Goal: Information Seeking & Learning: Find specific page/section

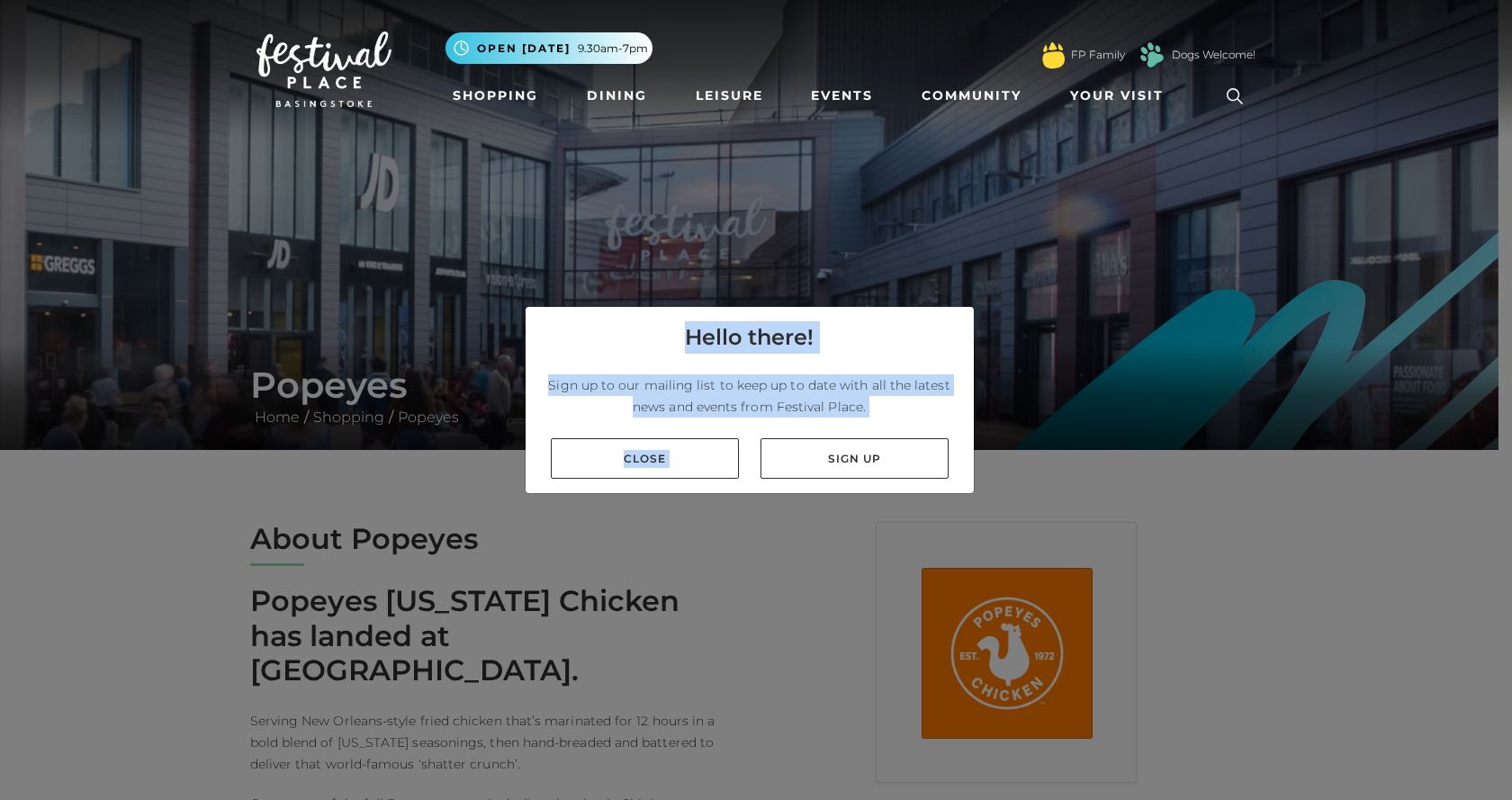
drag, startPoint x: 882, startPoint y: 463, endPoint x: 597, endPoint y: 524, distance: 291.5
click at [597, 524] on div "Hello there! Sign up to our mailing list to keep up to date with all the latest…" at bounding box center [756, 400] width 1512 height 800
click at [631, 445] on link "Close" at bounding box center [645, 458] width 188 height 41
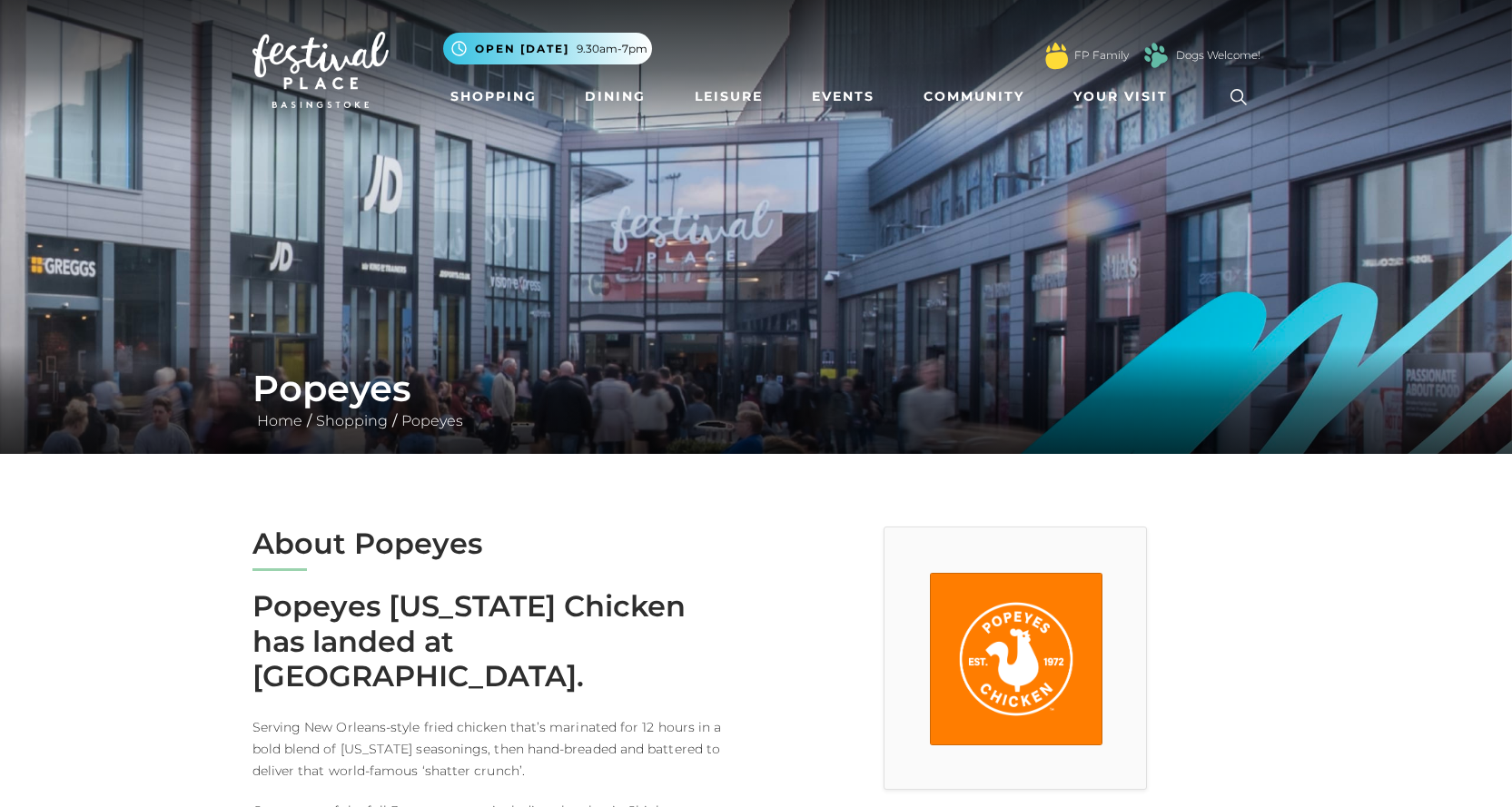
click at [335, 78] on img at bounding box center [320, 70] width 137 height 76
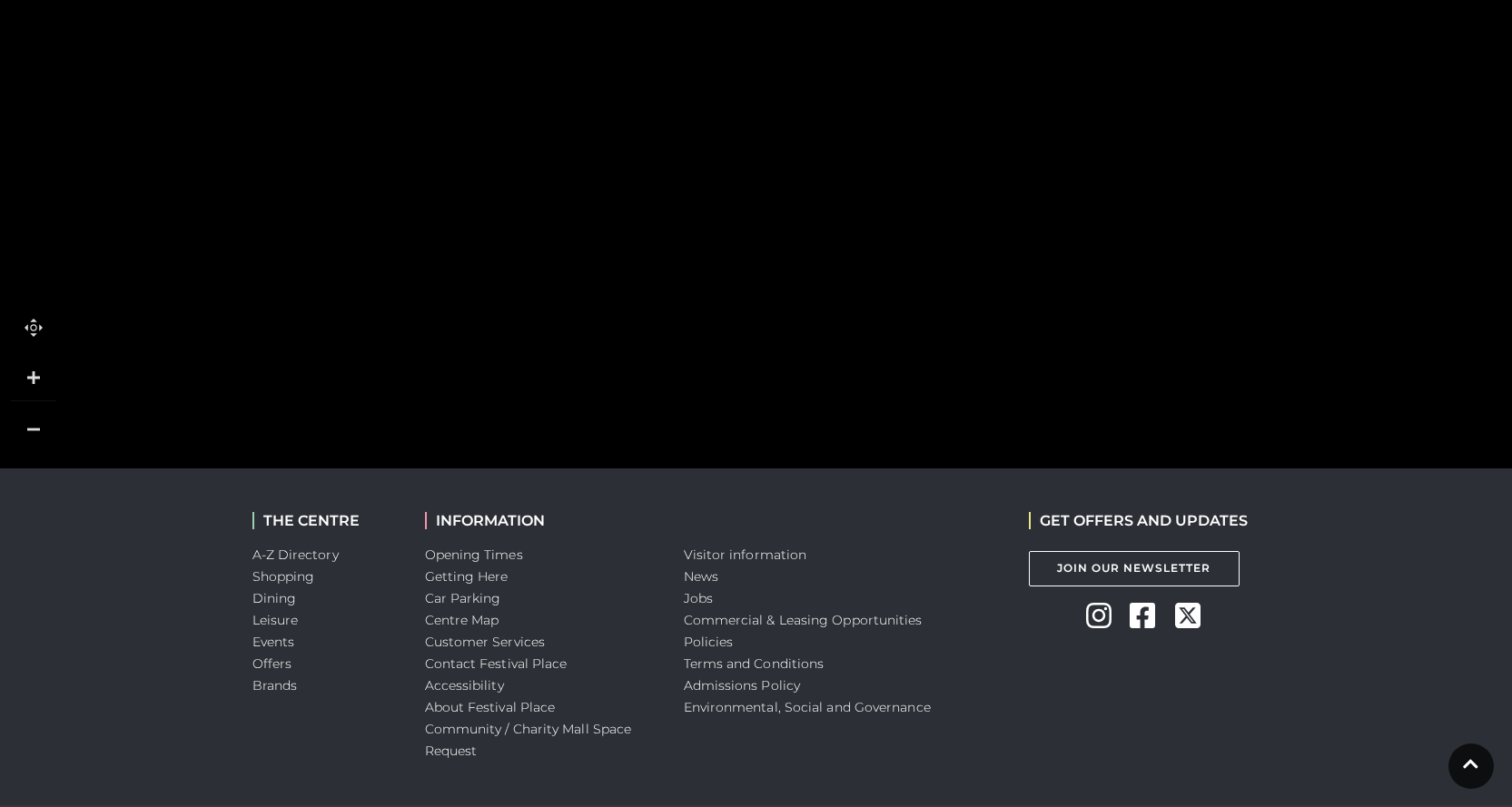
scroll to position [1515, 0]
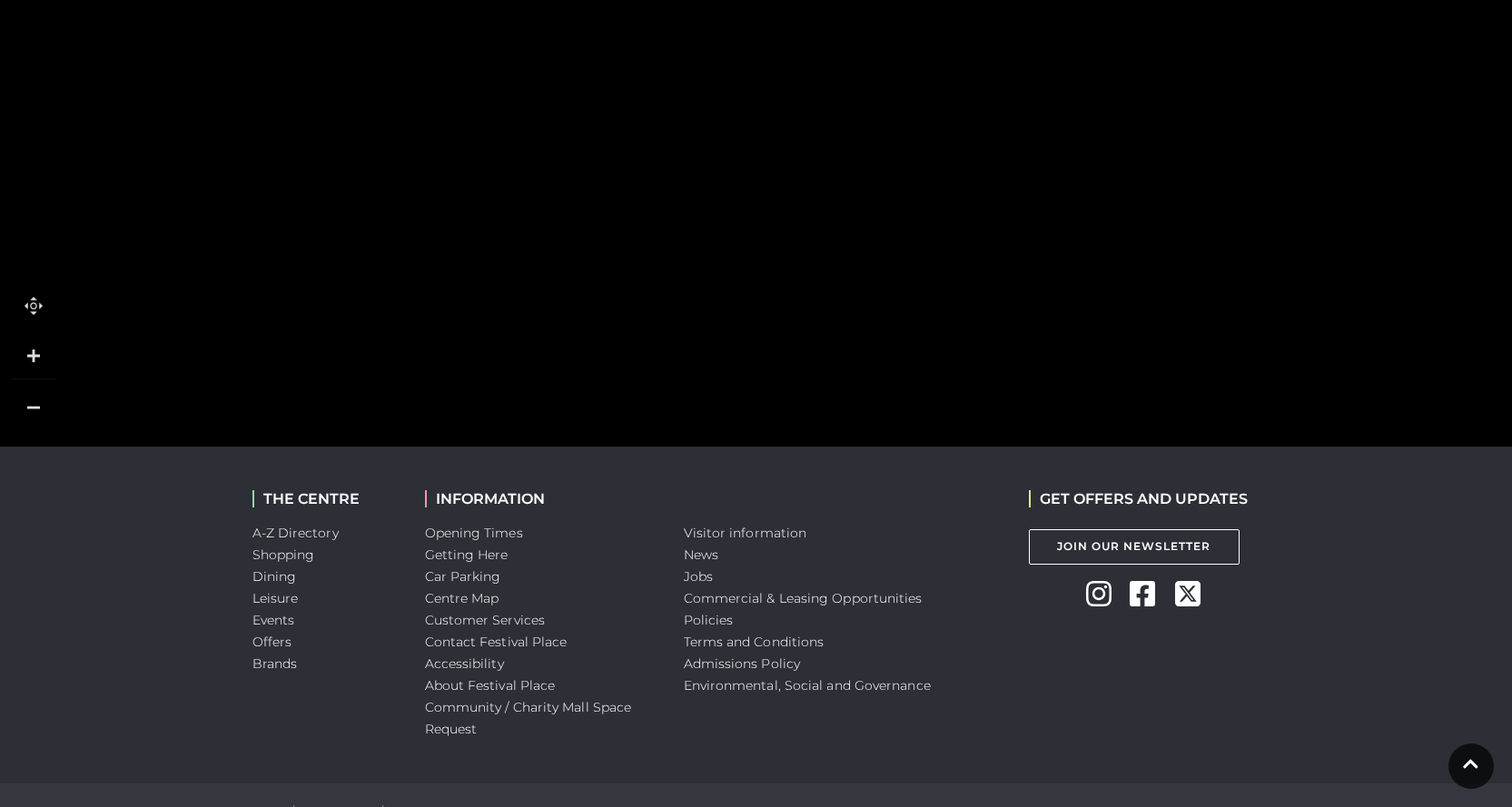
click at [39, 385] on link at bounding box center [34, 408] width 46 height 46
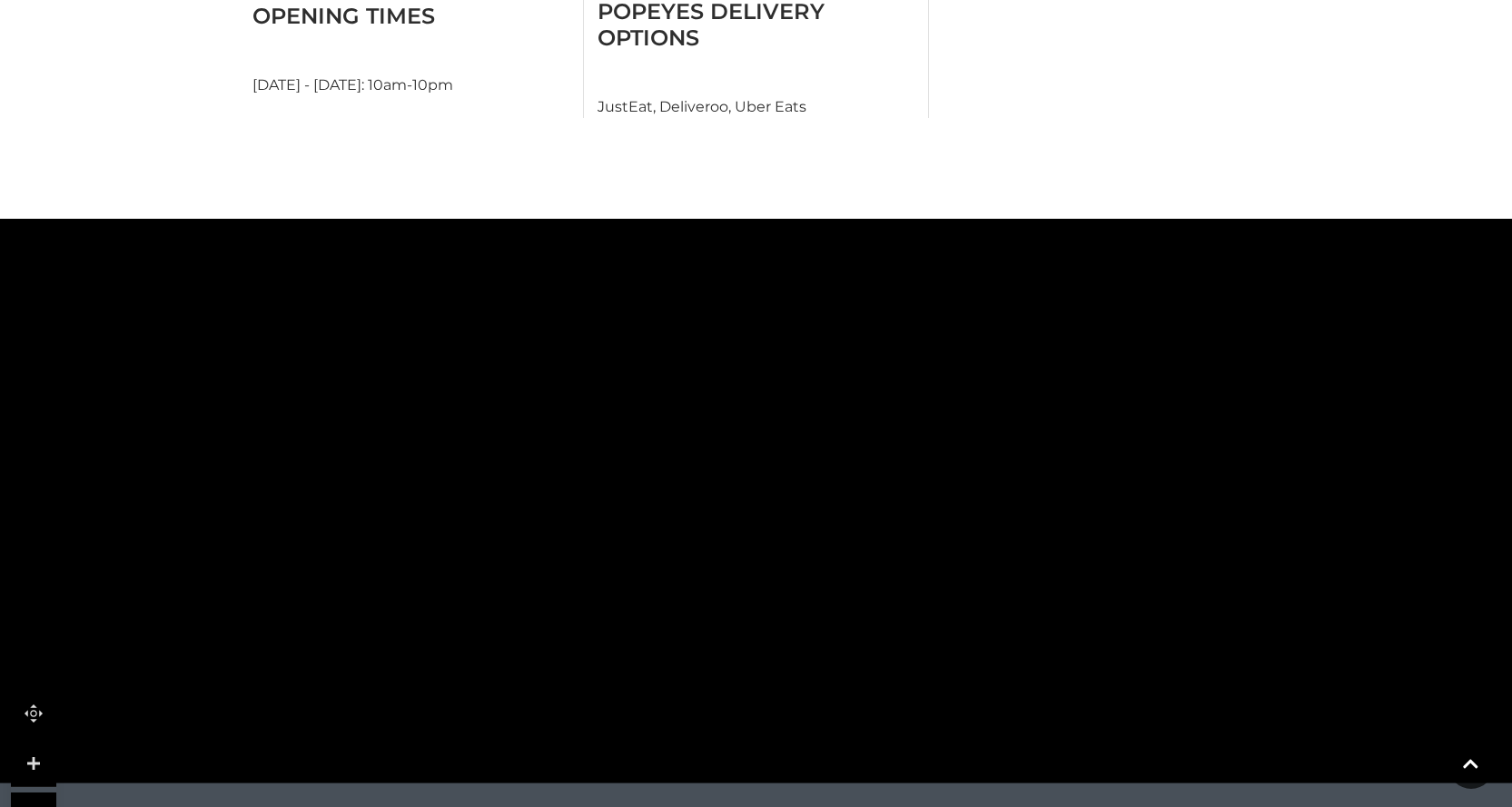
scroll to position [1061, 0]
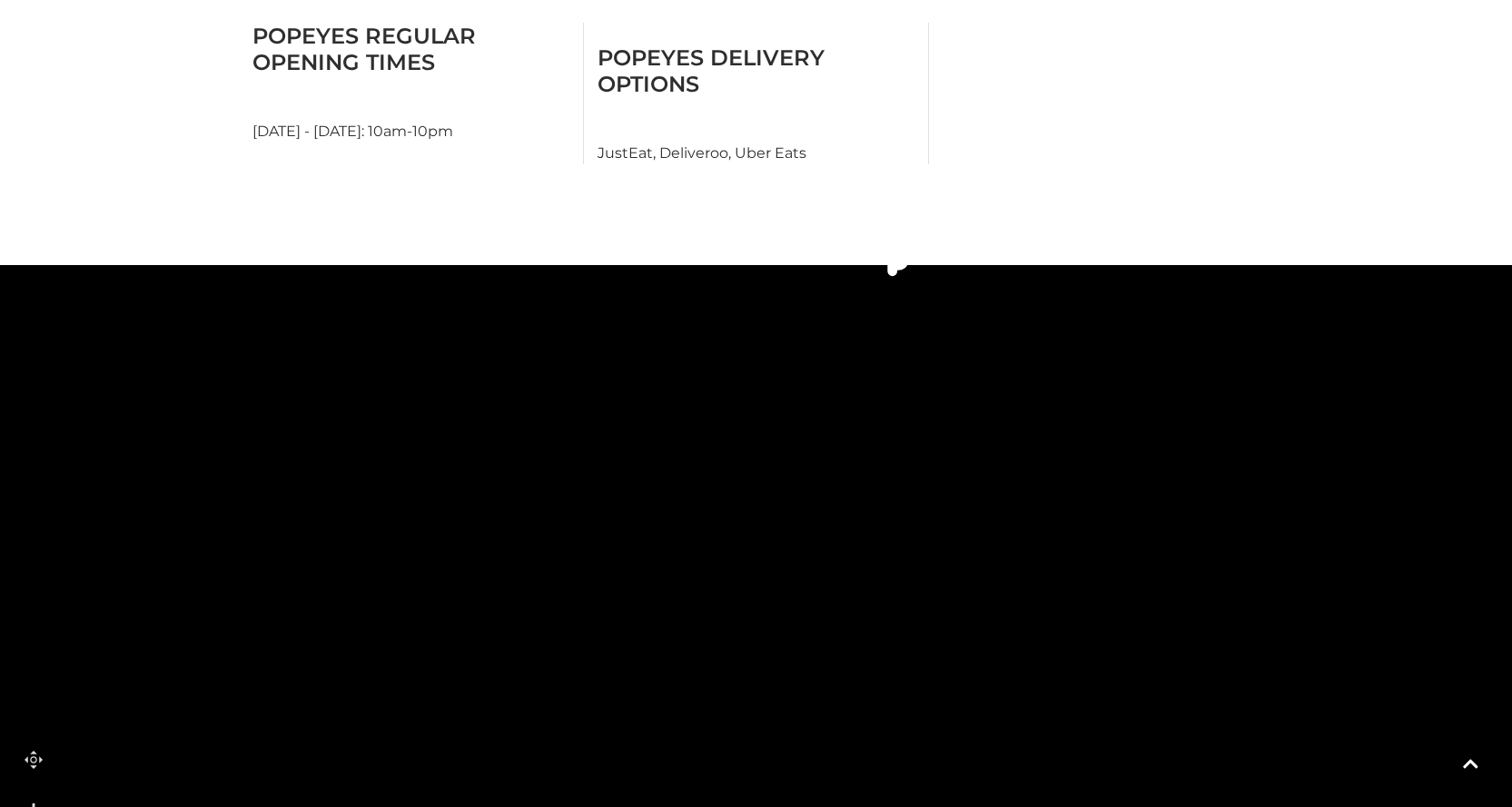
drag, startPoint x: 620, startPoint y: 275, endPoint x: 455, endPoint y: 344, distance: 178.8
click at [430, 315] on polygon at bounding box center [529, 151] width 1029 height 1191
drag, startPoint x: 559, startPoint y: 550, endPoint x: 683, endPoint y: 650, distance: 159.3
click at [683, 650] on rect at bounding box center [657, 637] width 94 height 53
drag, startPoint x: 545, startPoint y: 539, endPoint x: 603, endPoint y: 559, distance: 61.4
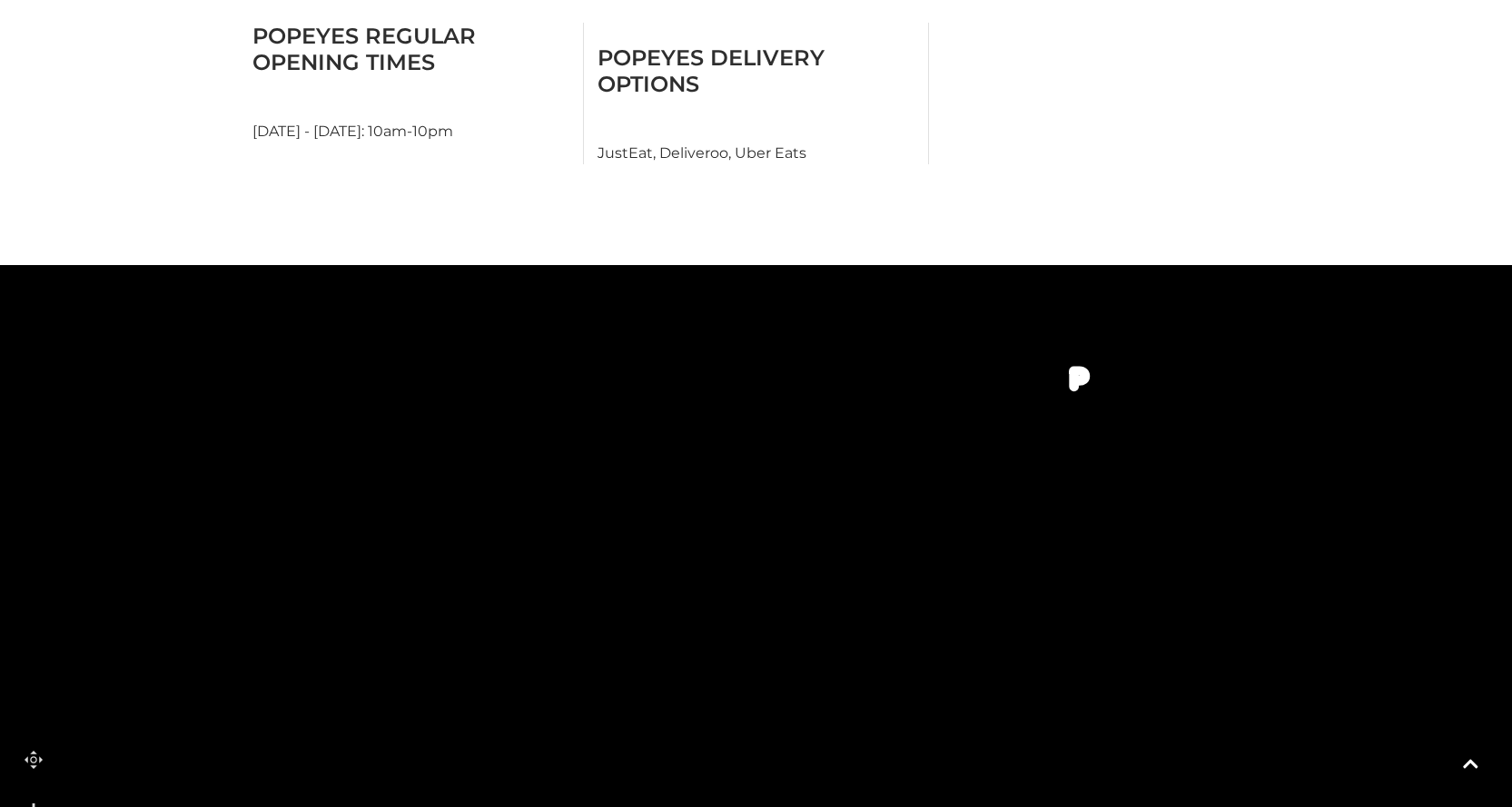
click at [603, 582] on icon at bounding box center [608, 590] width 15 height 16
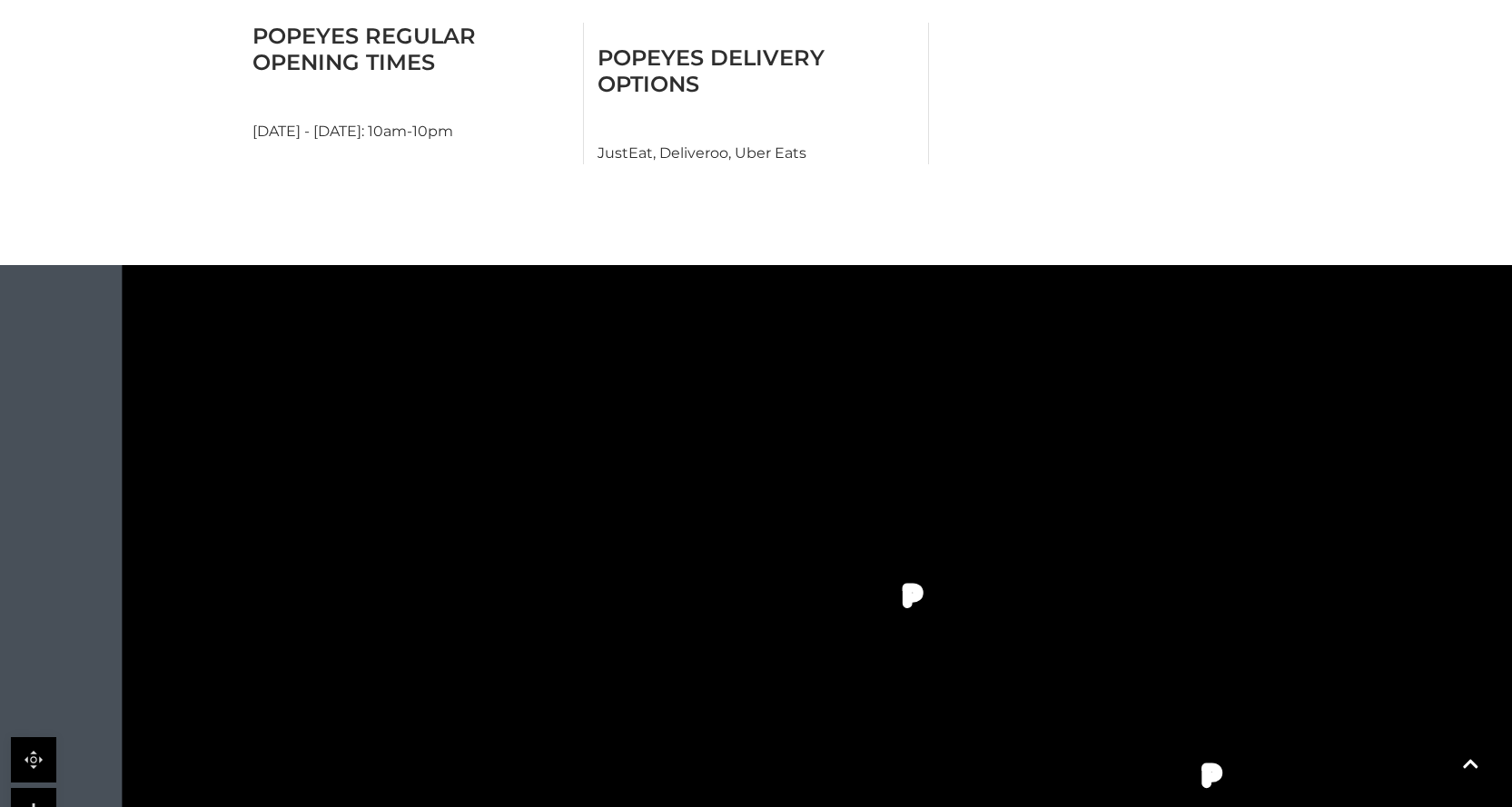
drag, startPoint x: 658, startPoint y: 382, endPoint x: 790, endPoint y: 779, distance: 418.4
click at [790, 779] on polygon at bounding box center [842, 662] width 1029 height 1191
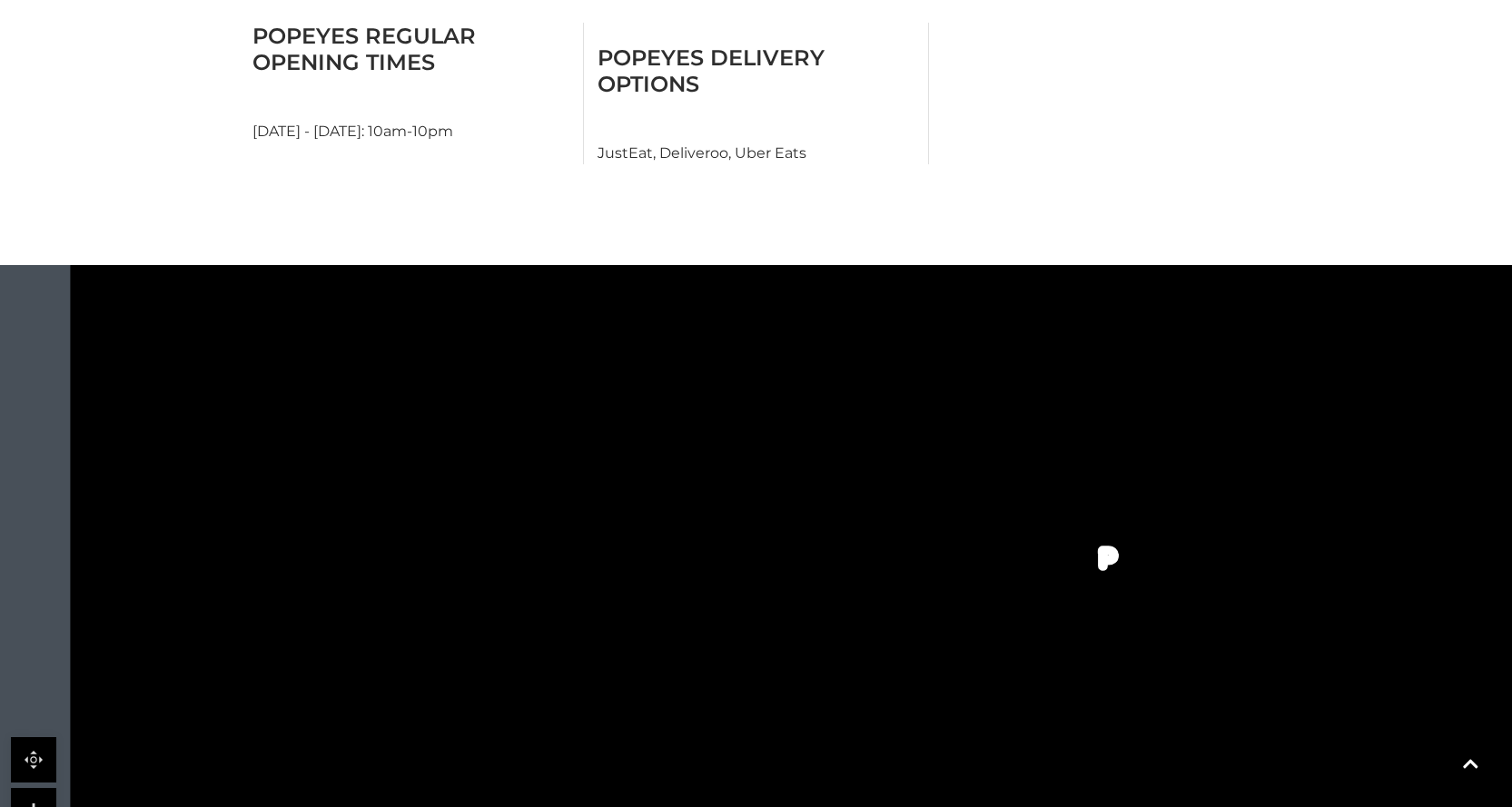
drag, startPoint x: 735, startPoint y: 394, endPoint x: 683, endPoint y: 715, distance: 325.2
click at [683, 733] on rect at bounding box center [687, 745] width 25 height 25
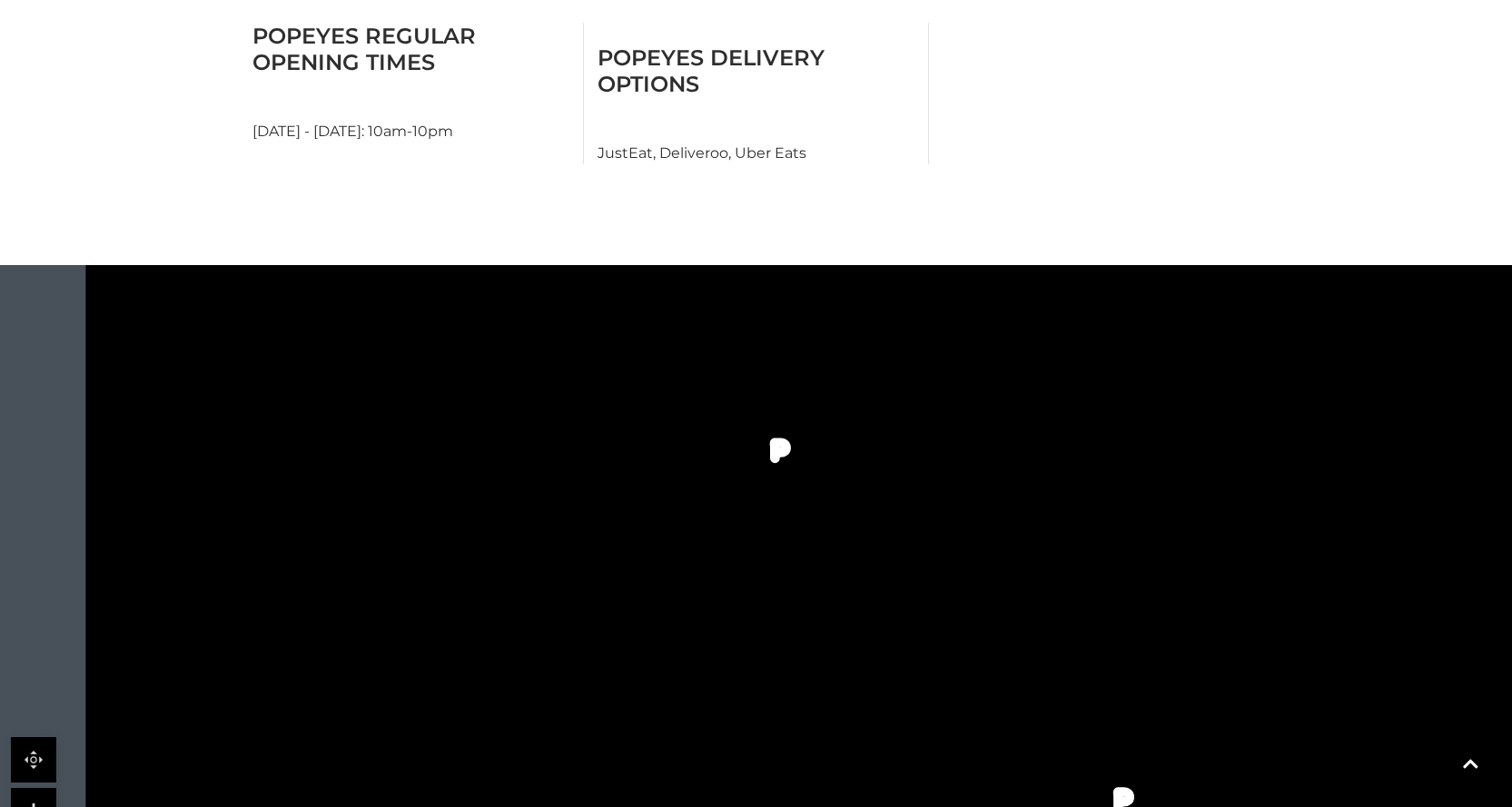
drag, startPoint x: 758, startPoint y: 318, endPoint x: 769, endPoint y: 547, distance: 229.3
click at [769, 564] on rect at bounding box center [756, 577] width 105 height 27
drag, startPoint x: 752, startPoint y: 640, endPoint x: 769, endPoint y: 294, distance: 346.4
click at [769, 420] on rect at bounding box center [762, 433] width 105 height 27
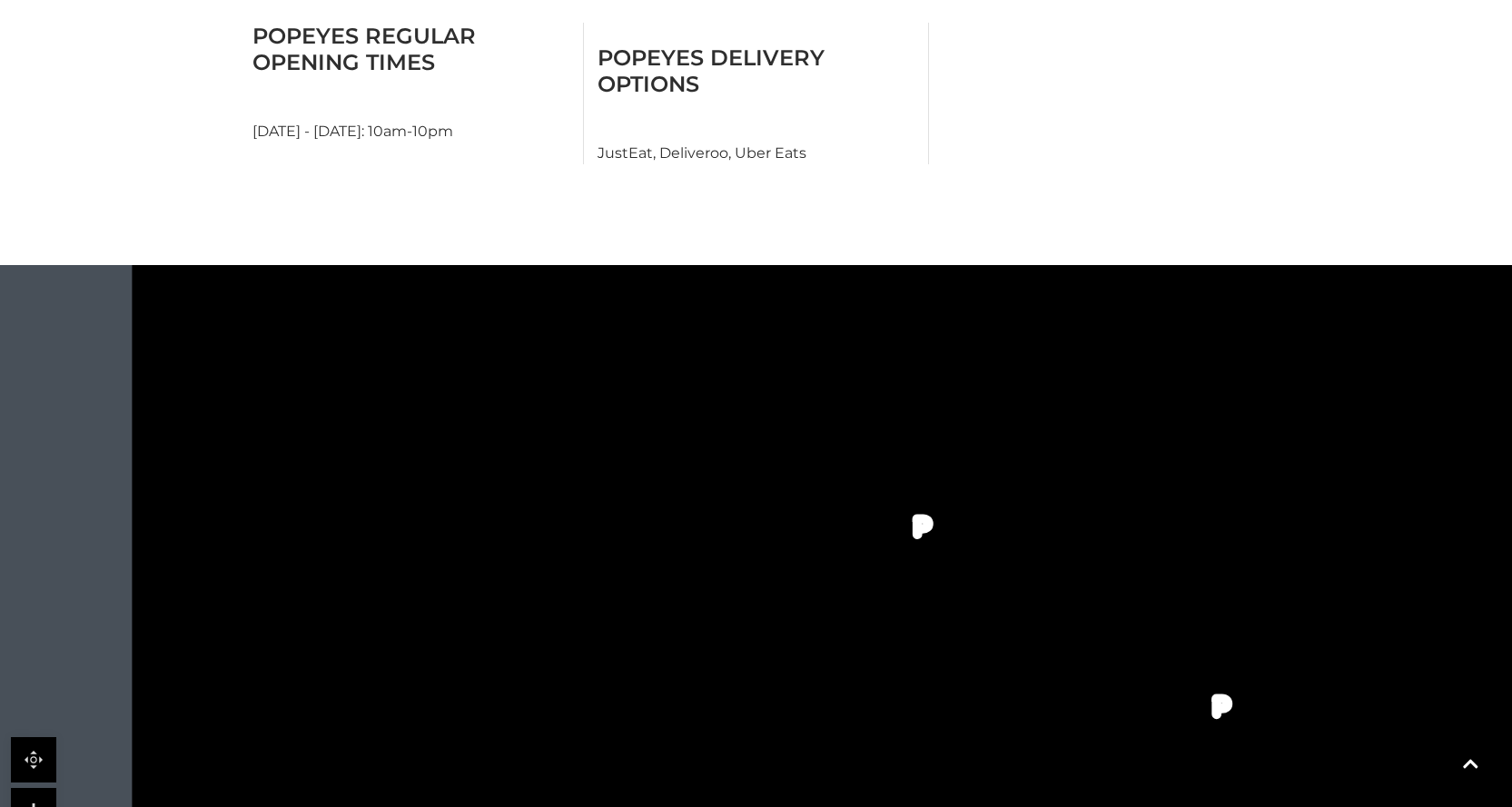
drag, startPoint x: 659, startPoint y: 512, endPoint x: 681, endPoint y: 293, distance: 220.1
click at [681, 293] on polygon at bounding box center [568, 344] width 251 height 139
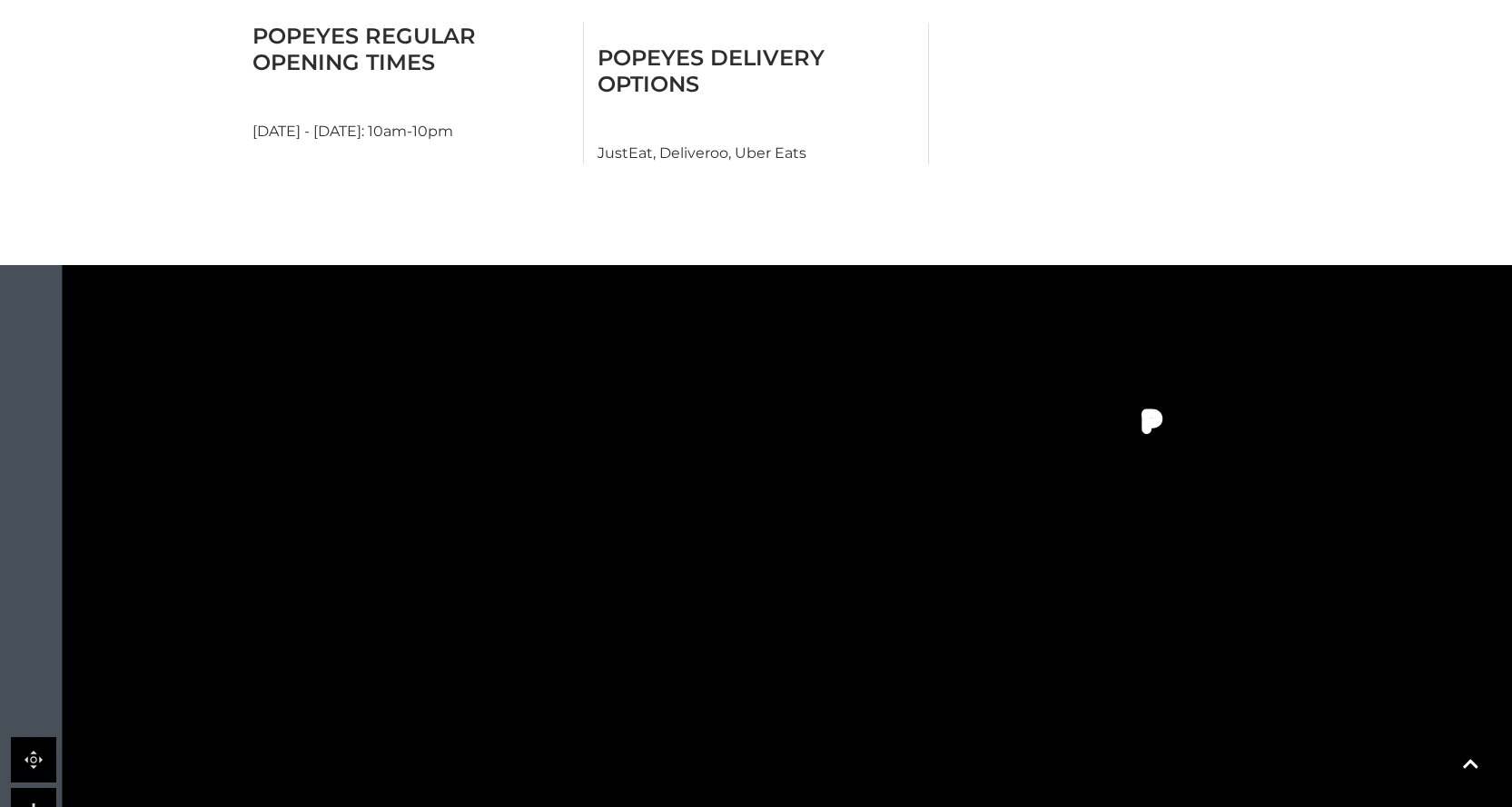
drag, startPoint x: 716, startPoint y: 507, endPoint x: 643, endPoint y: 223, distance: 293.2
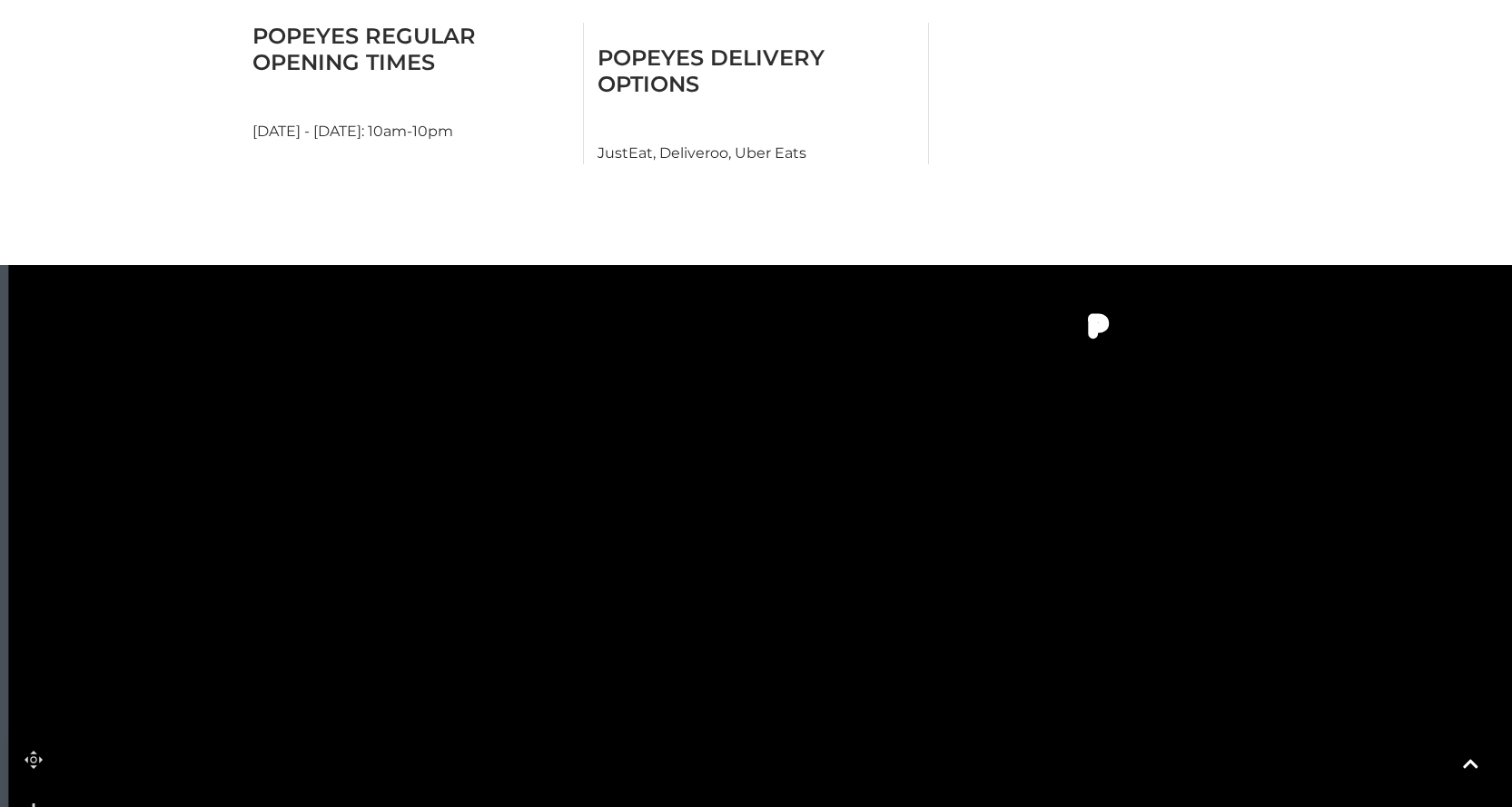
drag, startPoint x: 761, startPoint y: 551, endPoint x: 709, endPoint y: 459, distance: 105.7
click at [709, 459] on polygon at bounding box center [730, 213] width 1029 height 1191
drag, startPoint x: 780, startPoint y: 702, endPoint x: 763, endPoint y: 635, distance: 69.1
click at [763, 635] on icon at bounding box center [1198, 23] width 3074 height 1700
drag, startPoint x: 1003, startPoint y: 594, endPoint x: 857, endPoint y: 723, distance: 194.8
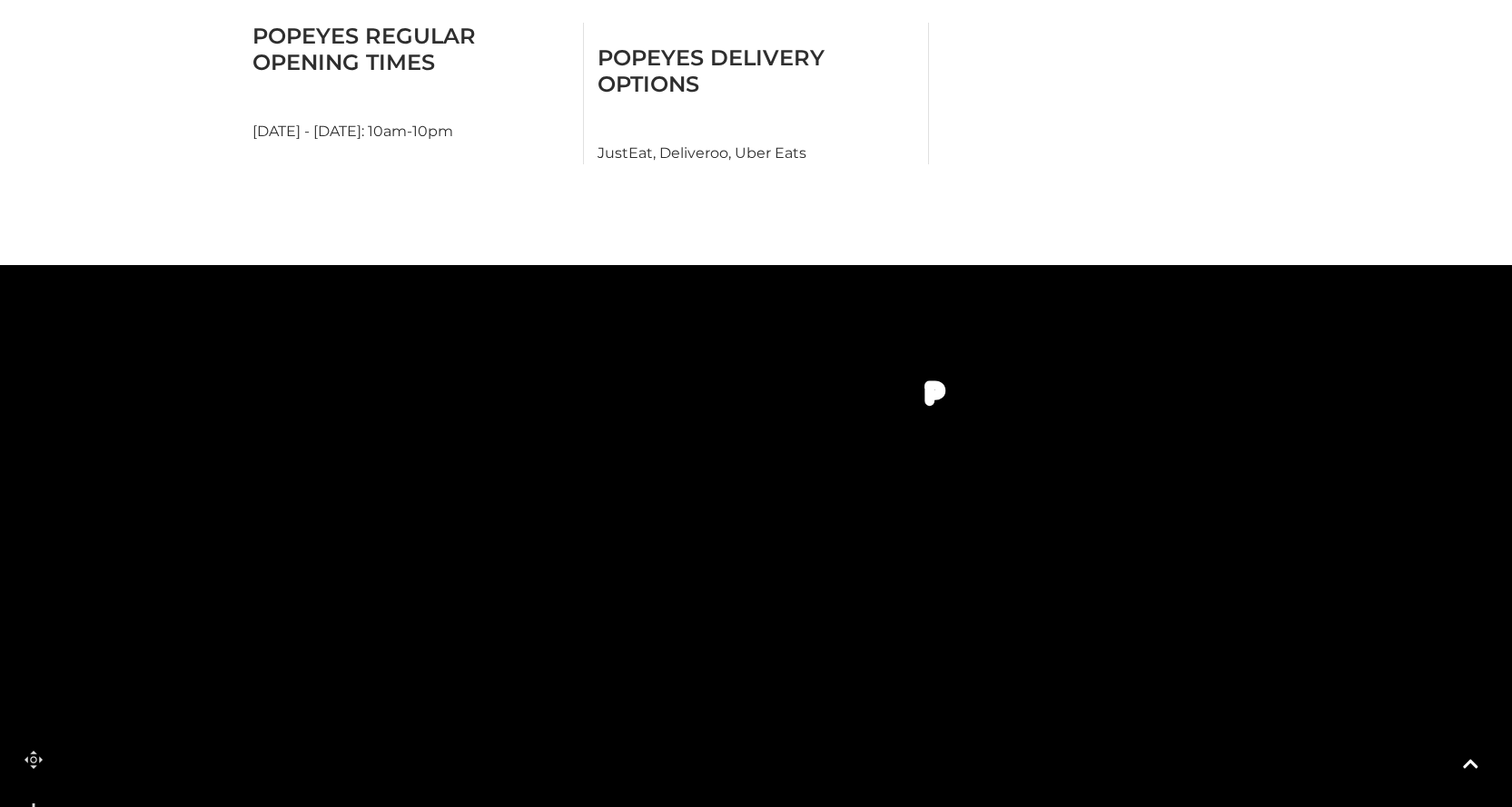
click at [855, 729] on icon at bounding box center [1050, 155] width 3074 height 1700
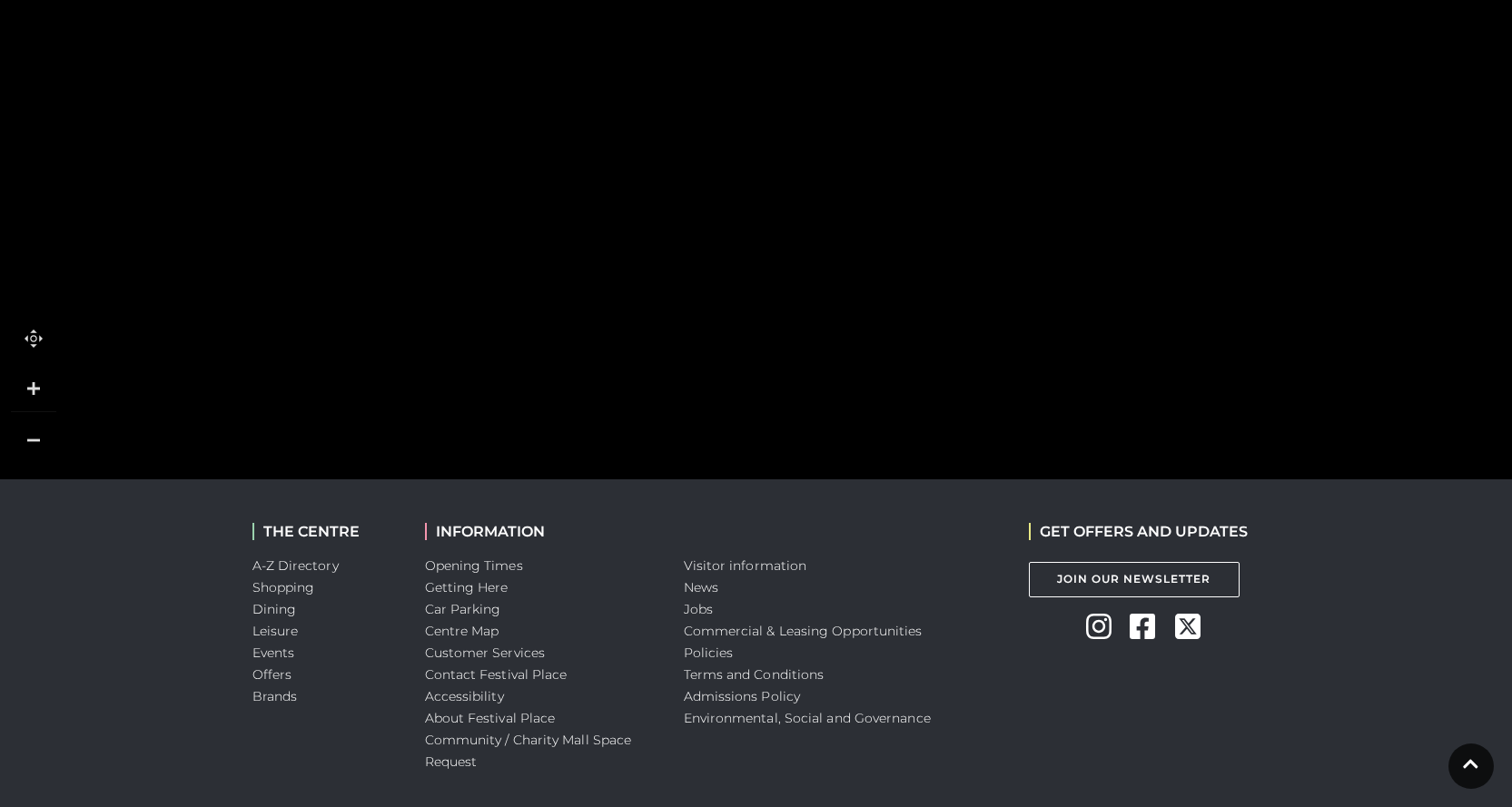
scroll to position [1515, 0]
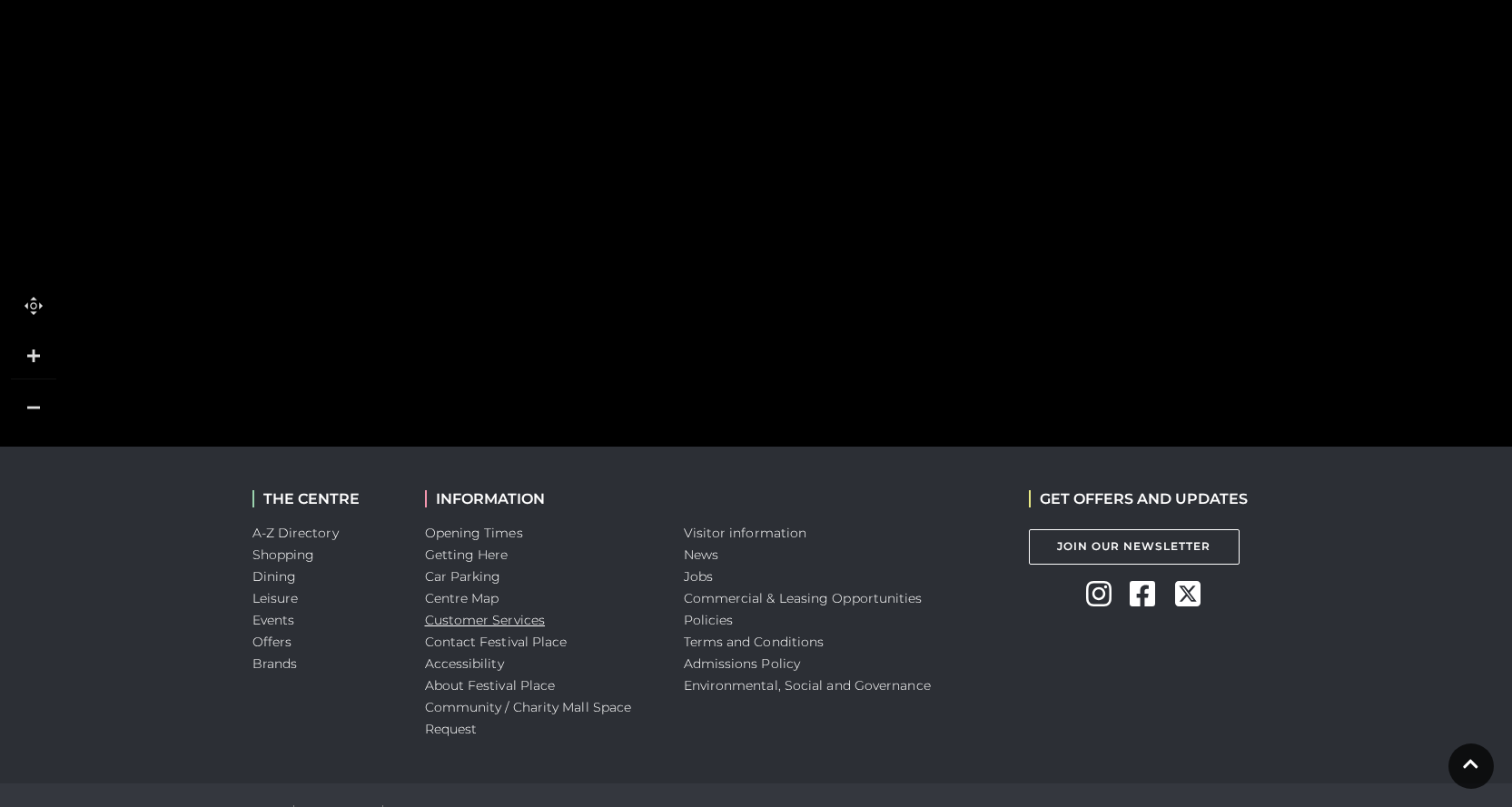
click at [473, 611] on link "Customer Services" at bounding box center [485, 619] width 121 height 16
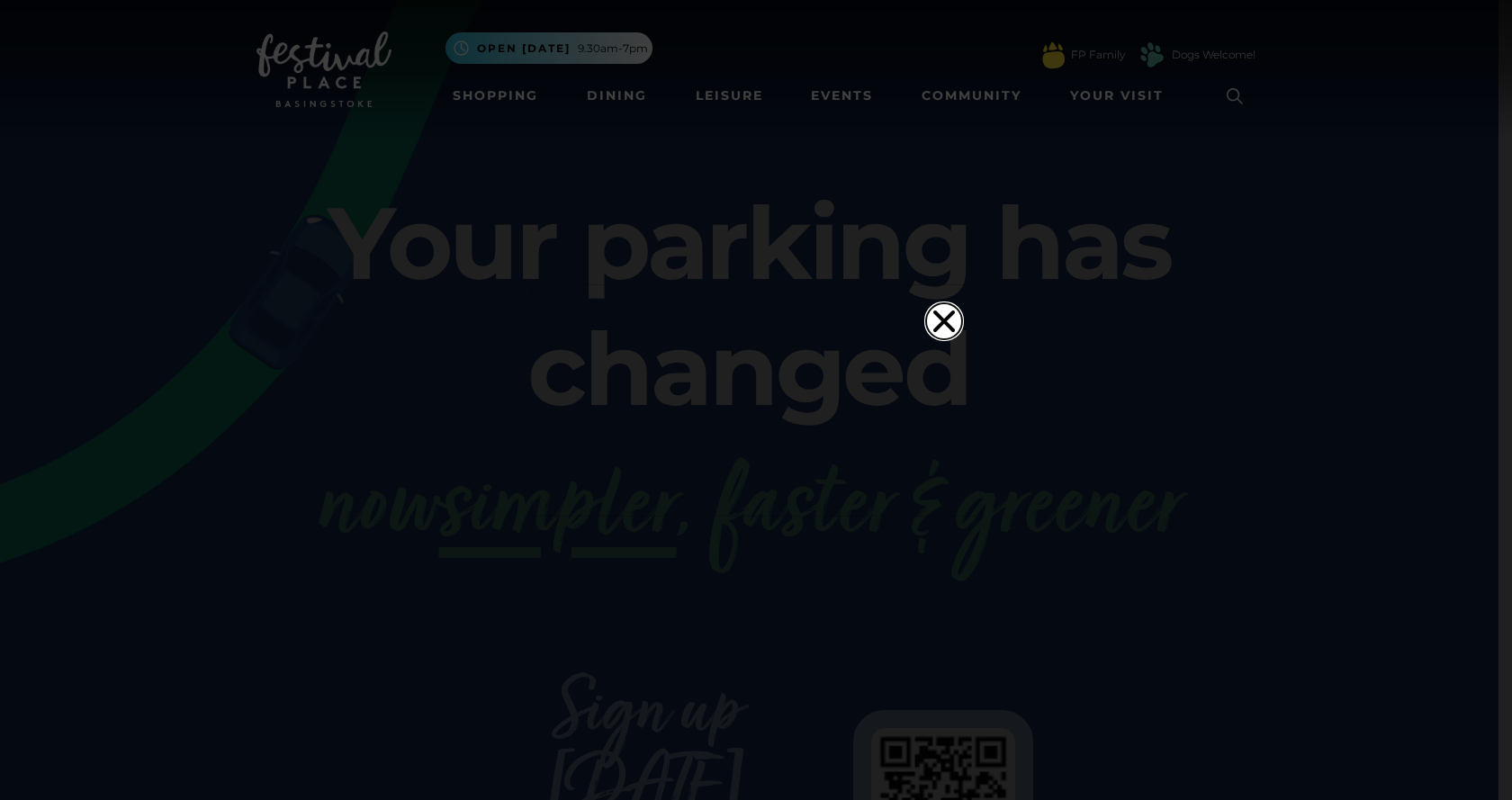
click at [935, 310] on icon "Close" at bounding box center [944, 320] width 22 height 22
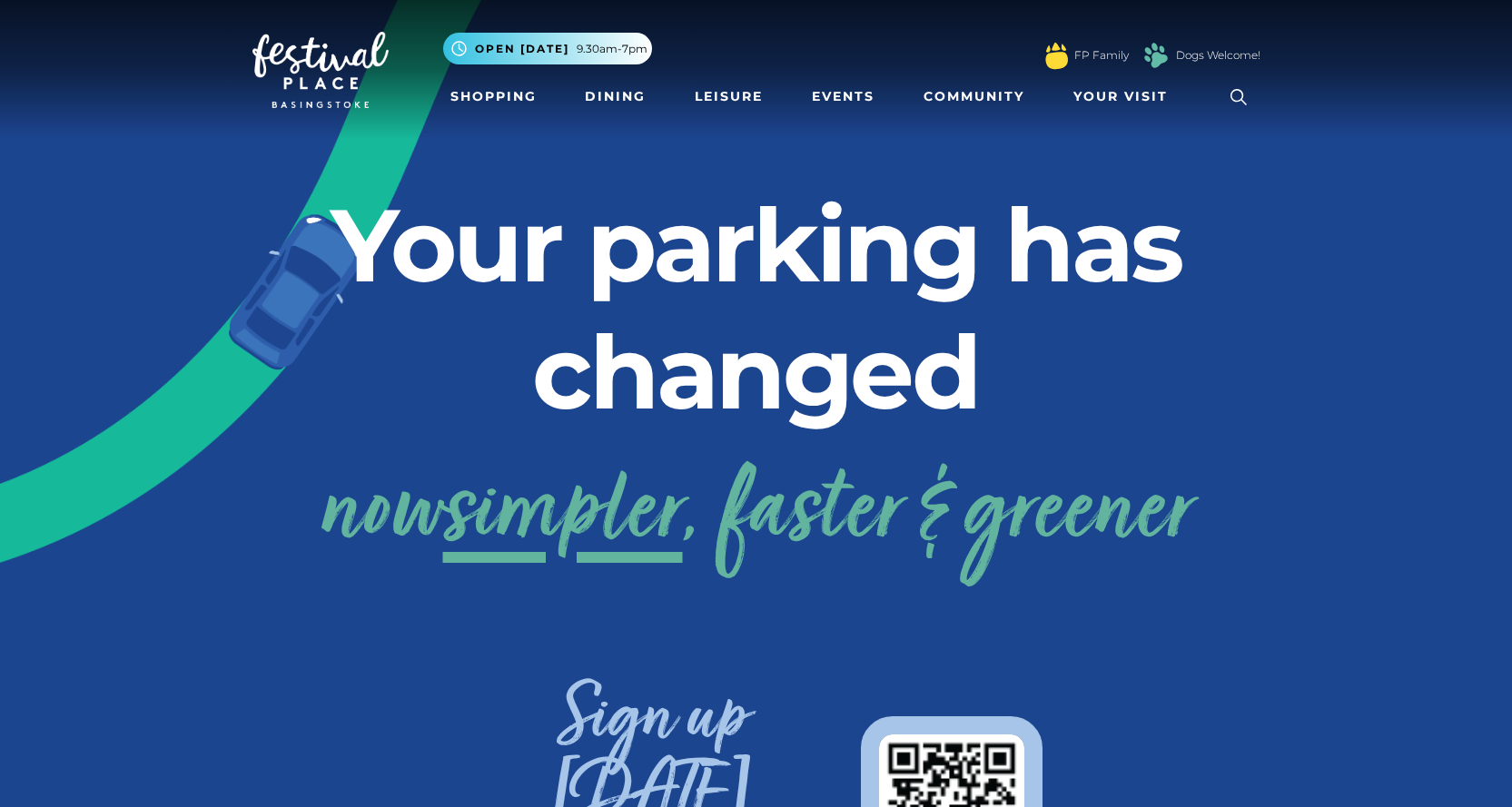
click at [1238, 99] on icon at bounding box center [1239, 97] width 27 height 27
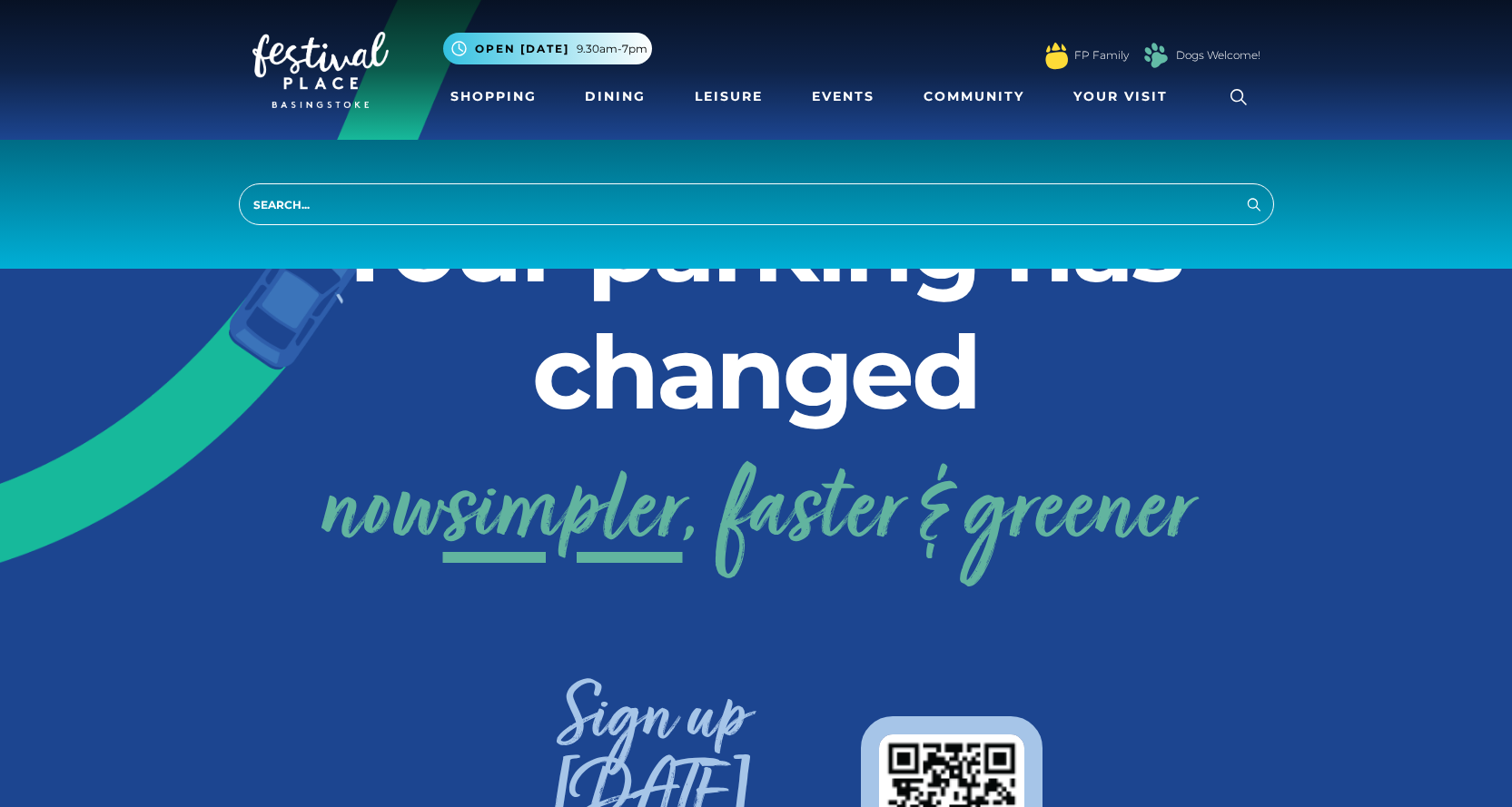
click at [541, 205] on input "search" at bounding box center [756, 204] width 1036 height 42
type input "DELIVERIES"
click at [1244, 193] on button "Search" at bounding box center [1255, 203] width 22 height 23
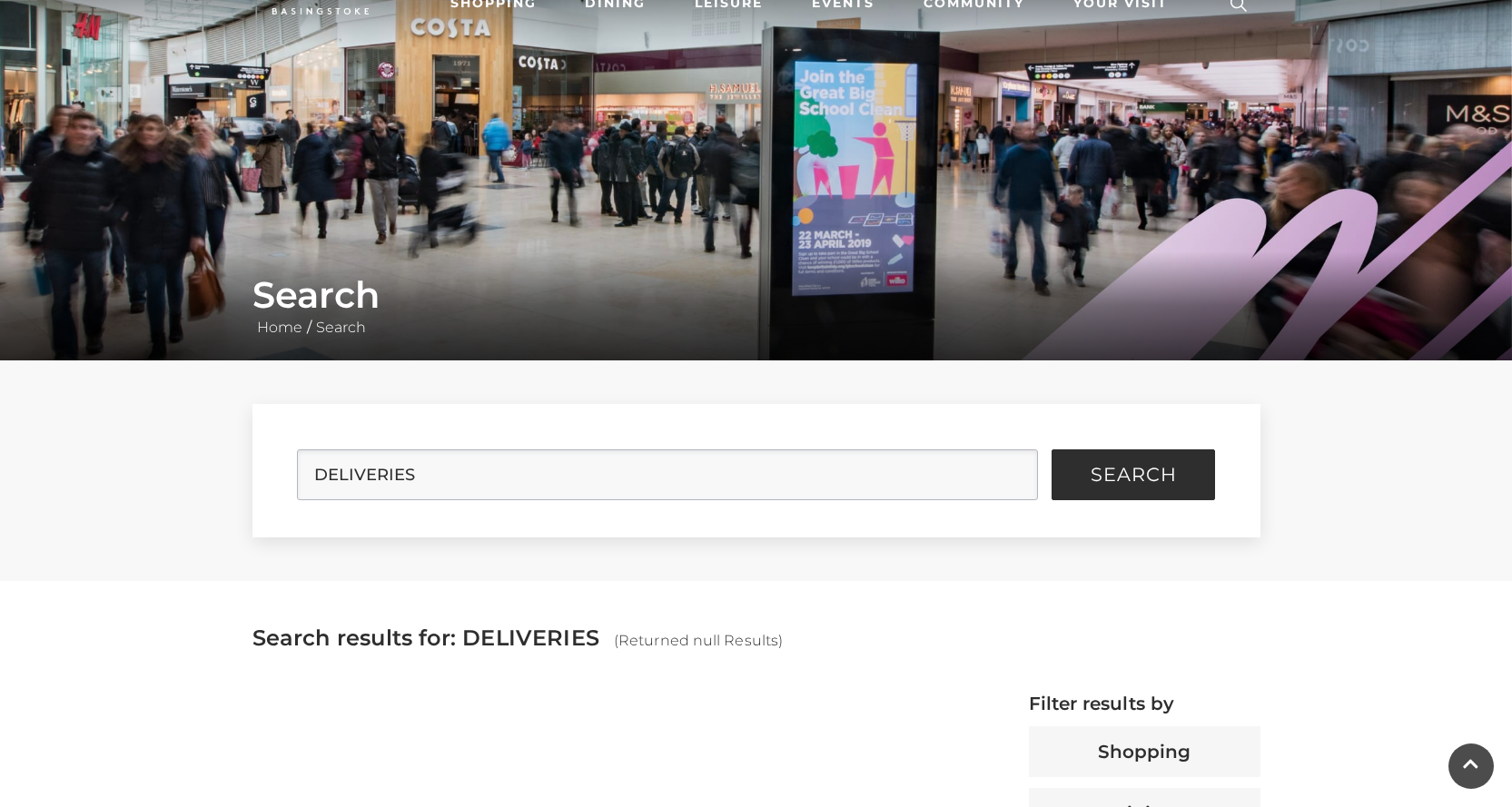
scroll to position [91, 0]
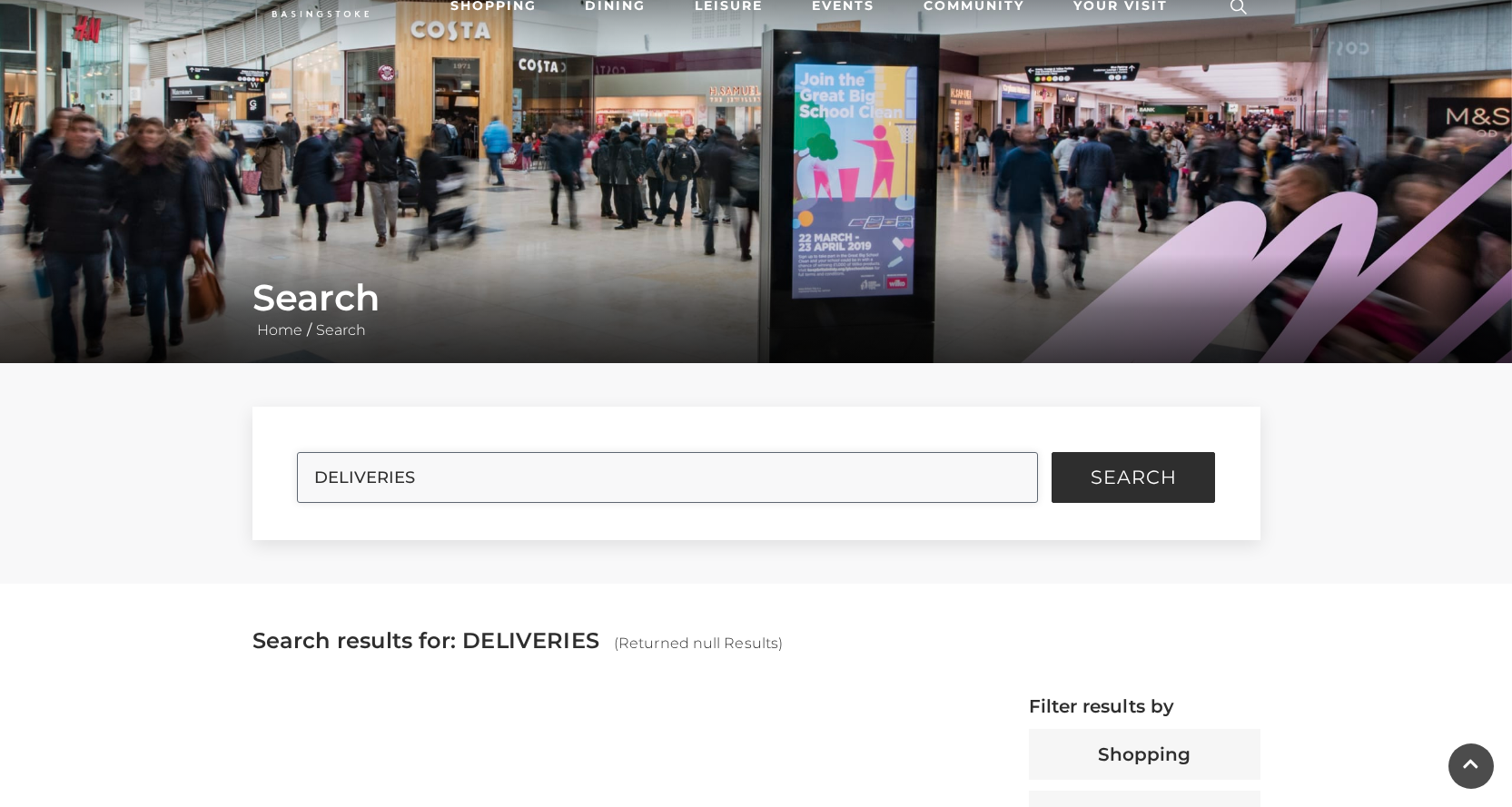
click at [435, 499] on input "DELIVERIES" at bounding box center [668, 477] width 742 height 51
drag, startPoint x: 470, startPoint y: 476, endPoint x: 272, endPoint y: 480, distance: 198.0
click at [277, 479] on form "DELIVERIES Search" at bounding box center [756, 474] width 1008 height 134
type input "LOADING"
click at [1052, 452] on button "Search" at bounding box center [1134, 477] width 164 height 51
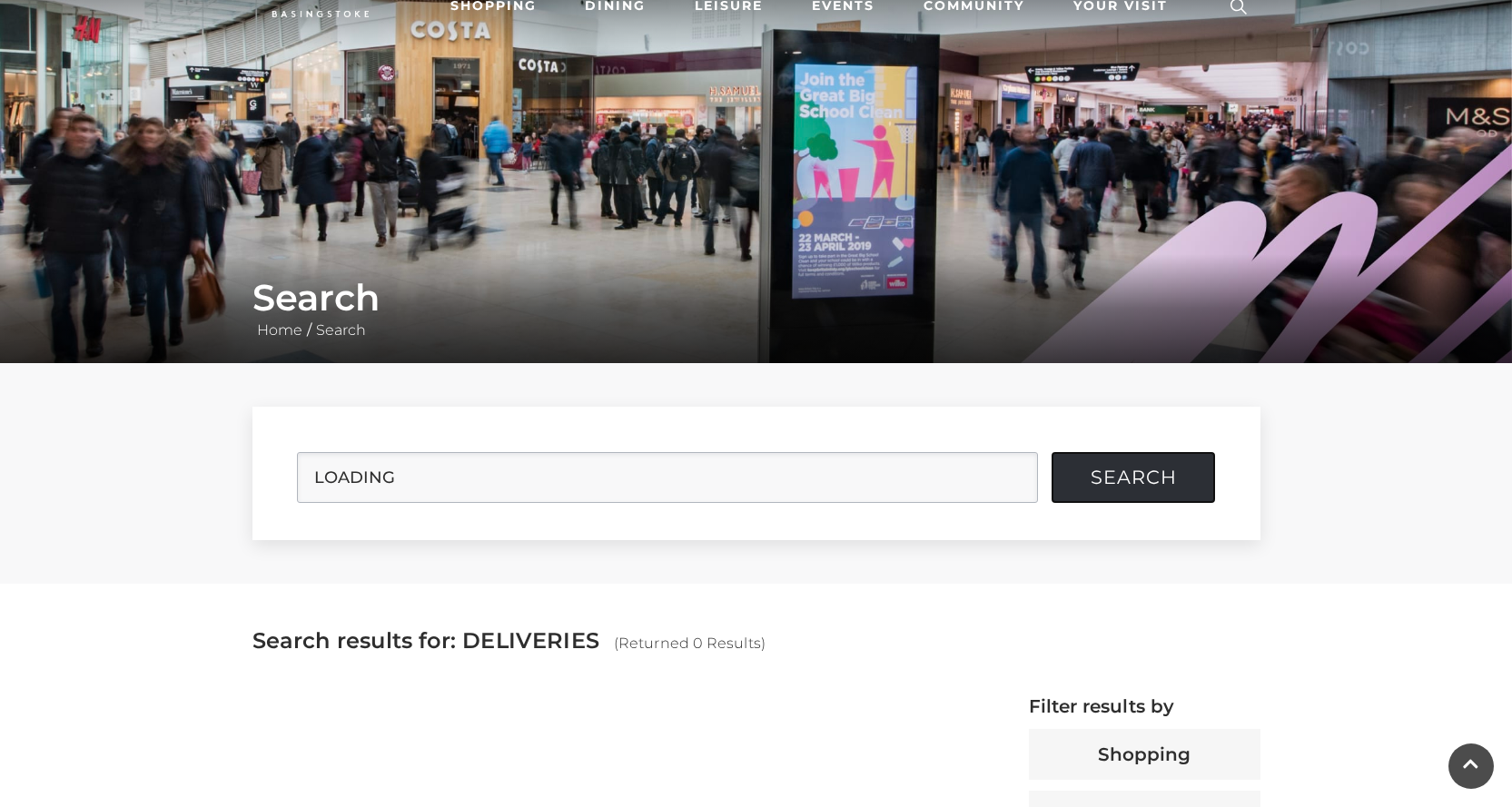
click at [1143, 469] on span "Search" at bounding box center [1134, 478] width 86 height 18
drag, startPoint x: 1048, startPoint y: 489, endPoint x: 1079, endPoint y: 482, distance: 31.8
click at [1049, 489] on form "LOADING Search" at bounding box center [756, 474] width 1008 height 134
click at [1081, 482] on button "Search" at bounding box center [1134, 477] width 164 height 51
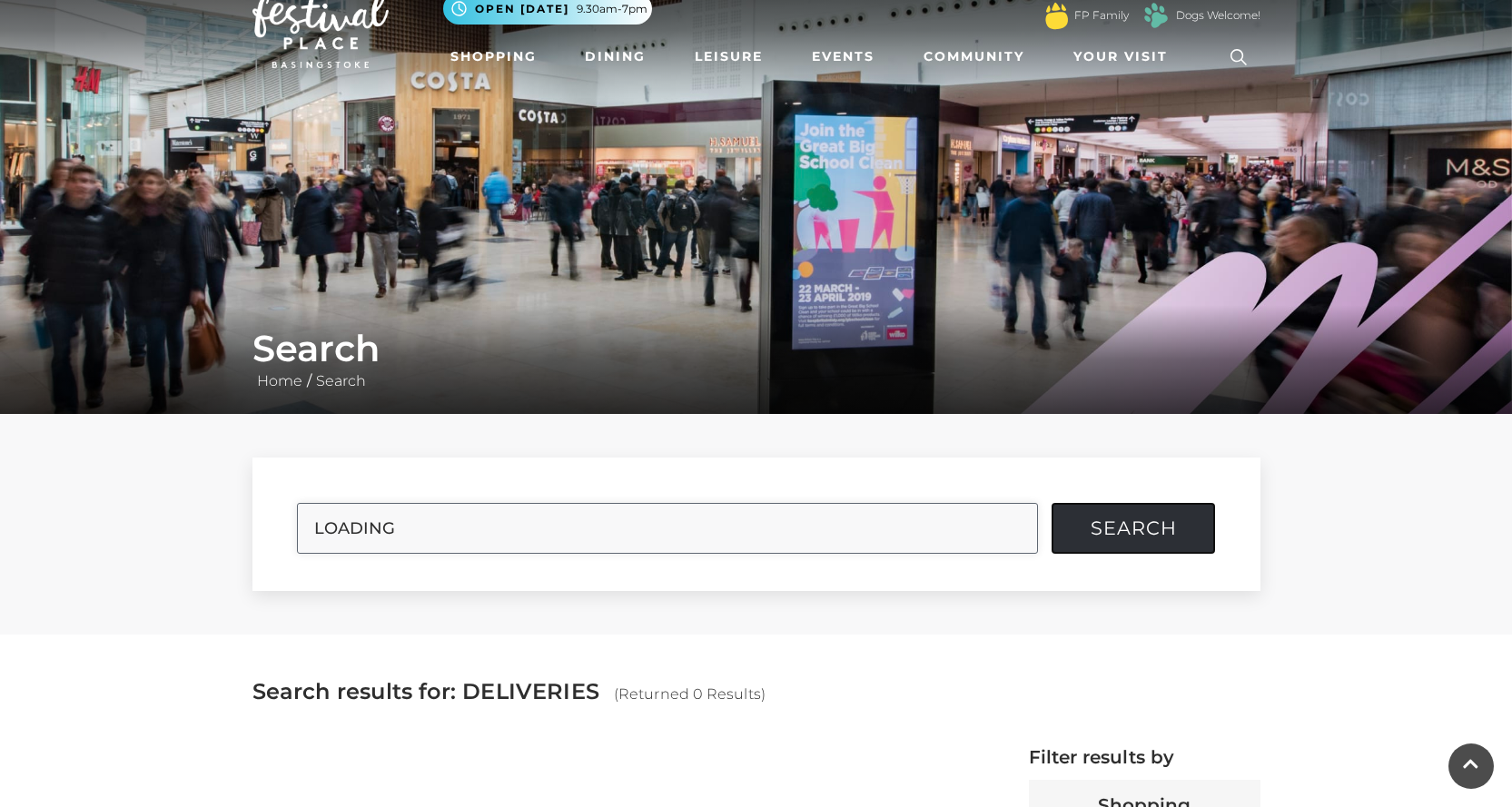
scroll to position [0, 0]
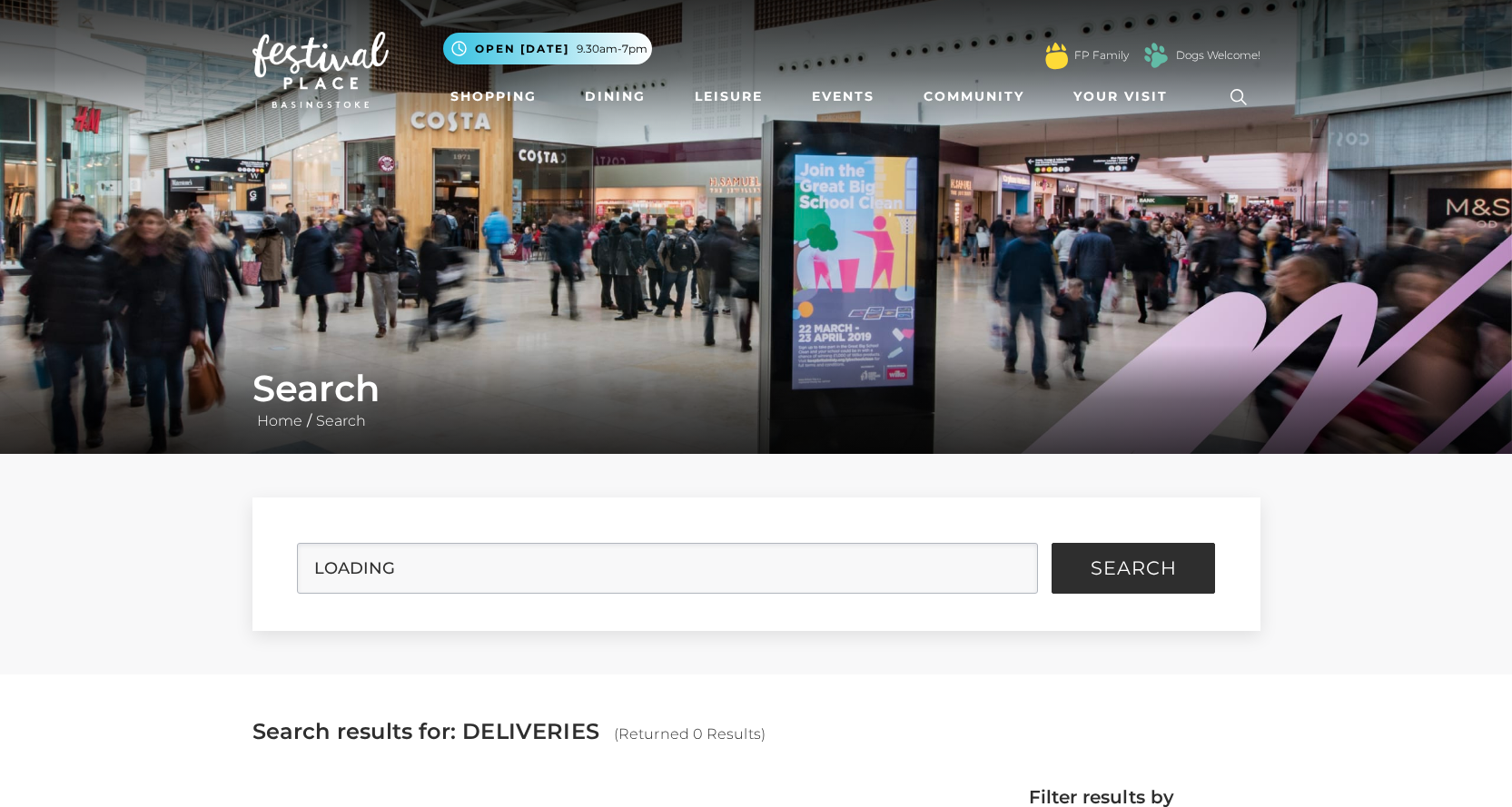
click at [298, 50] on img at bounding box center [320, 70] width 137 height 76
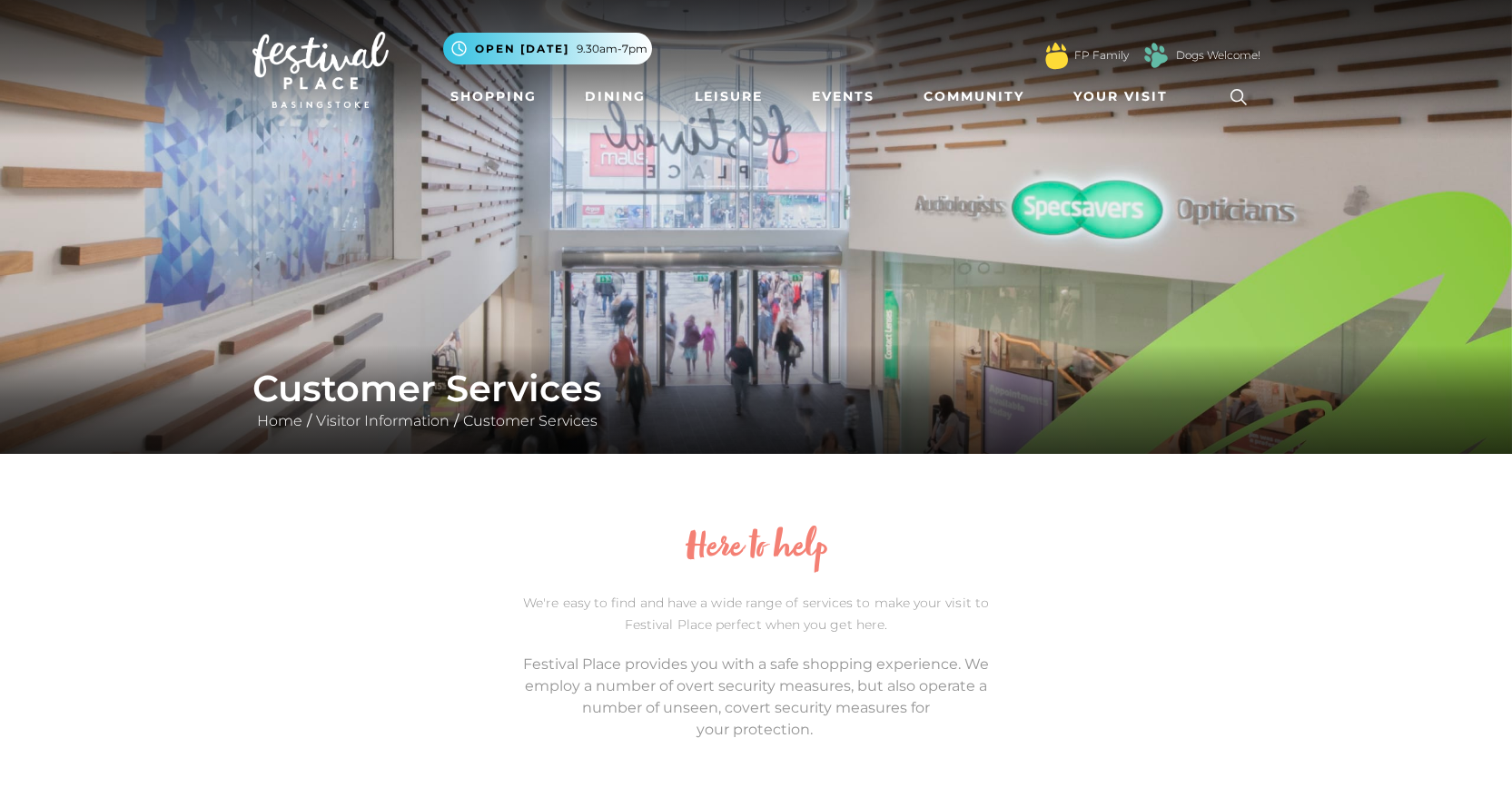
click at [1243, 99] on icon at bounding box center [1239, 97] width 16 height 16
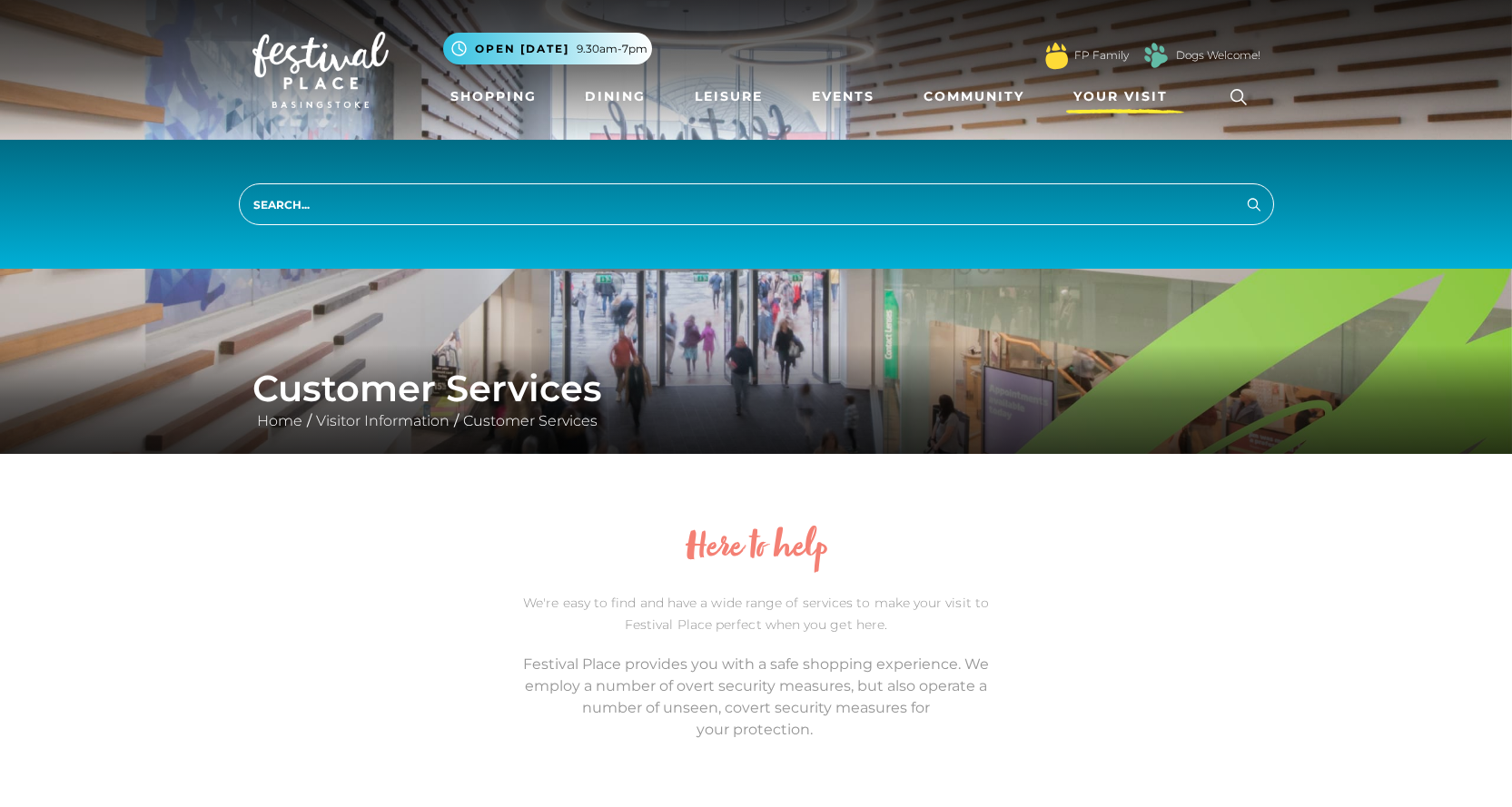
click at [1177, 94] on link "Your Visit" at bounding box center [1126, 97] width 118 height 34
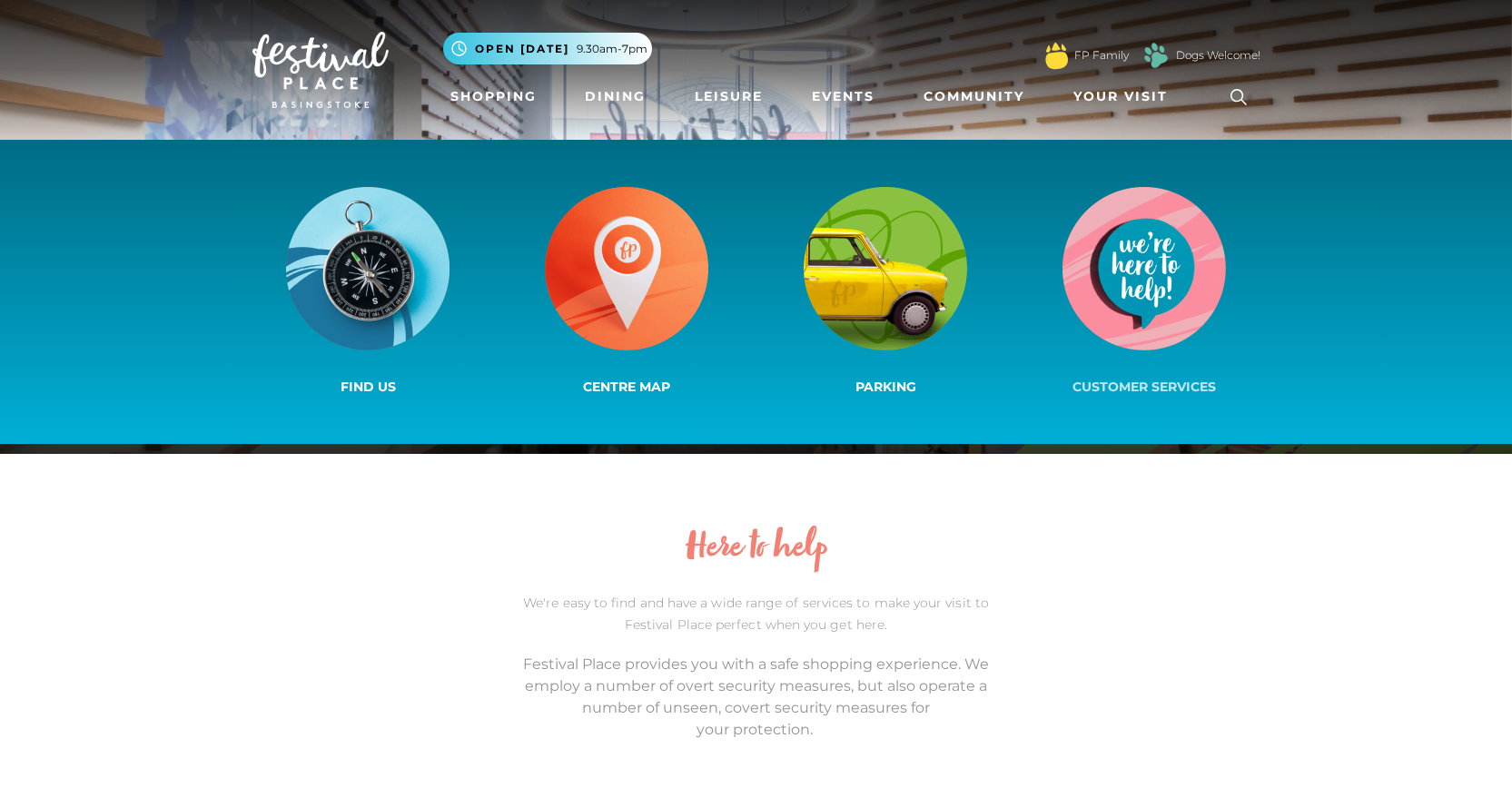
click at [1143, 261] on img at bounding box center [1145, 269] width 164 height 164
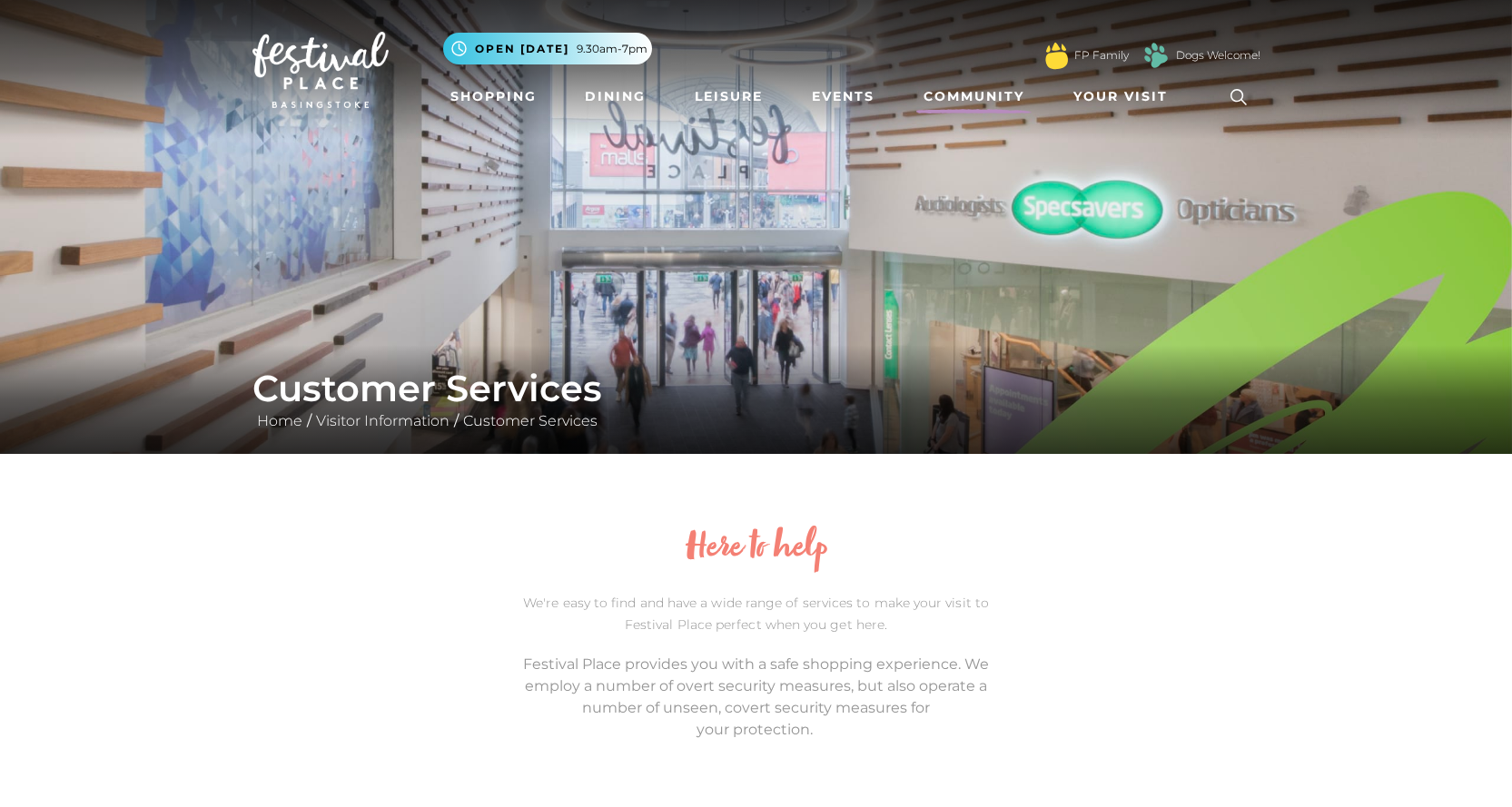
click at [971, 91] on link "Community" at bounding box center [974, 97] width 116 height 34
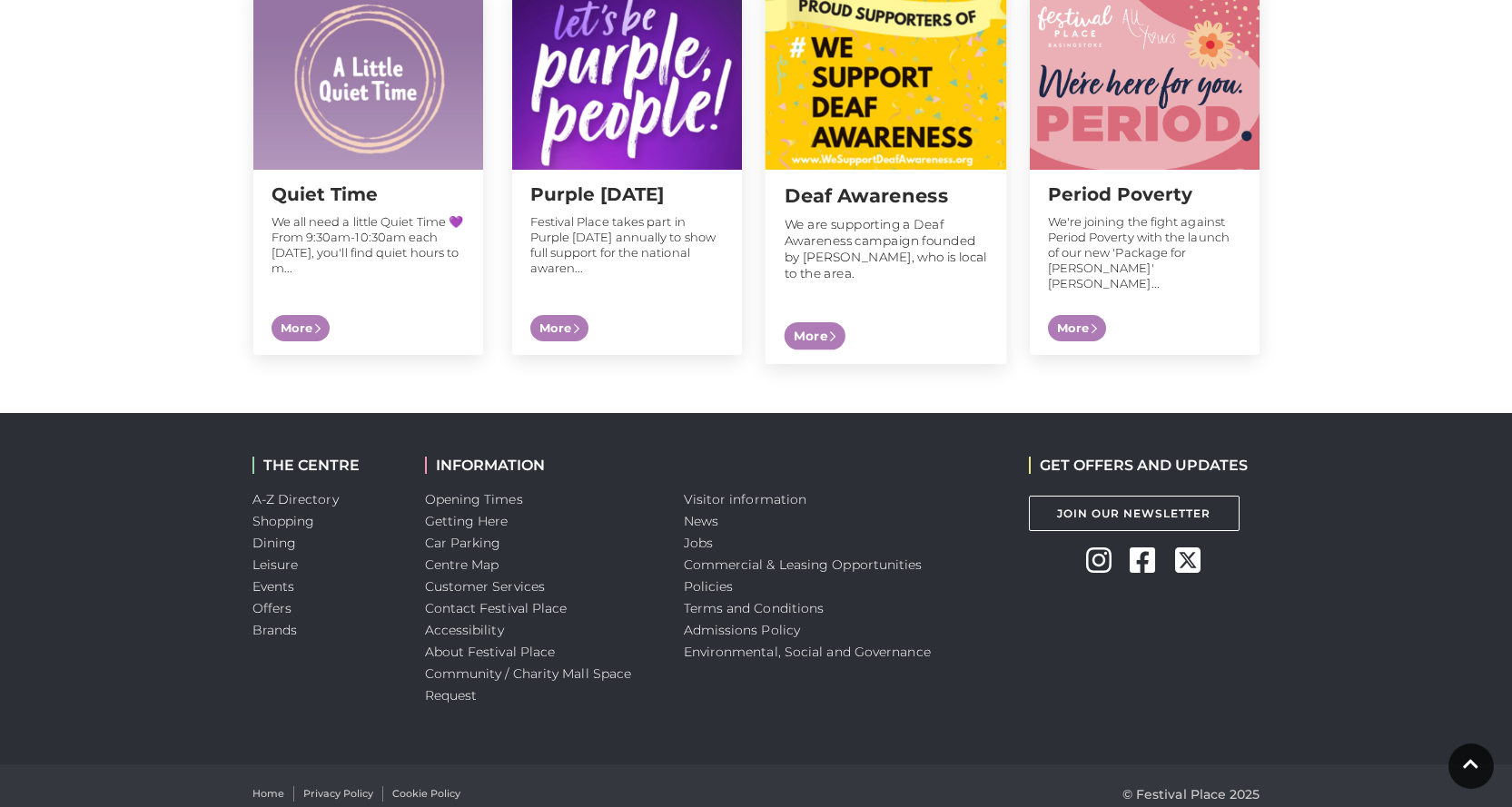
scroll to position [1935, 0]
